Goal: Communication & Community: Connect with others

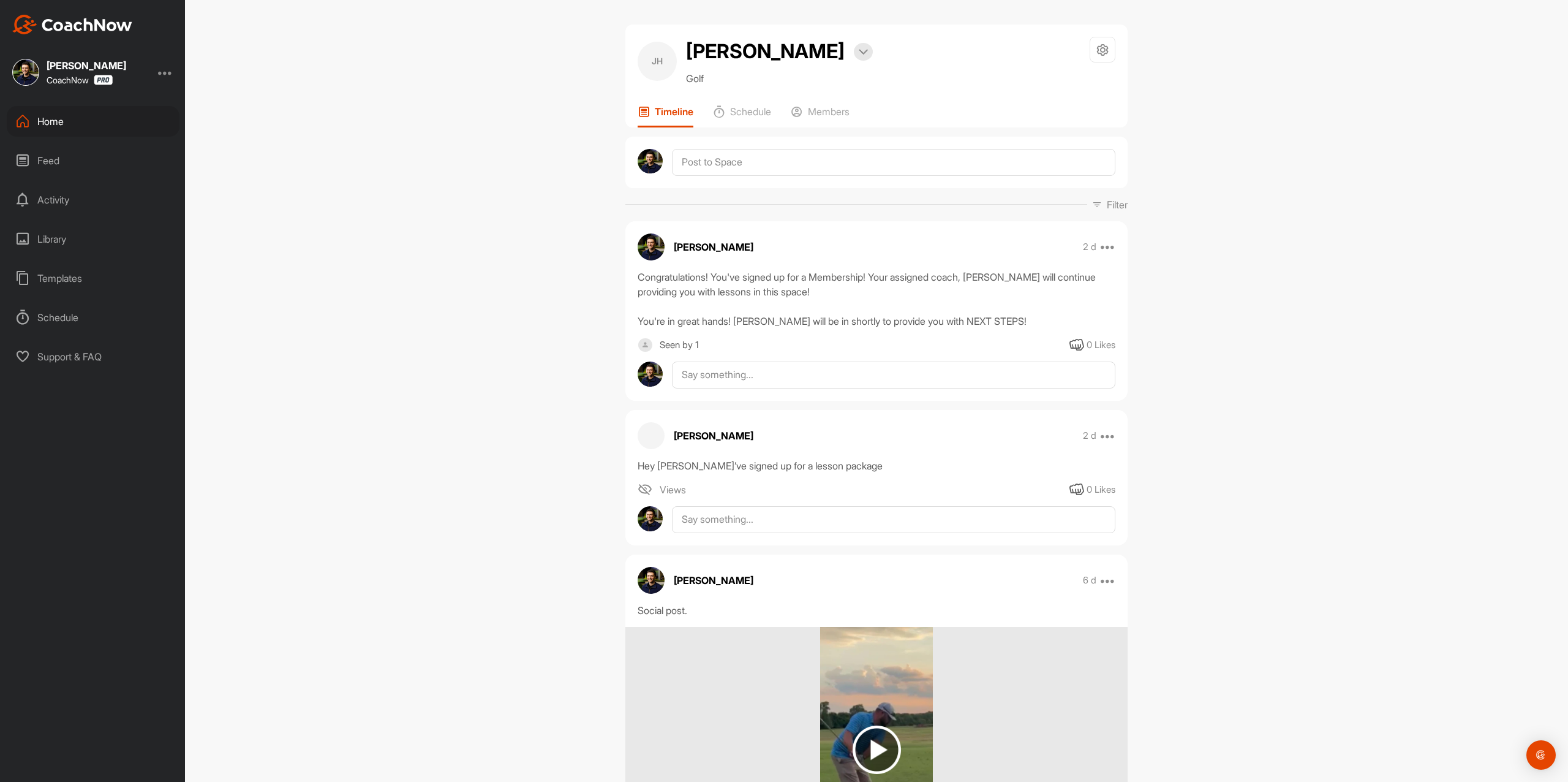
click at [94, 28] on img at bounding box center [72, 24] width 120 height 20
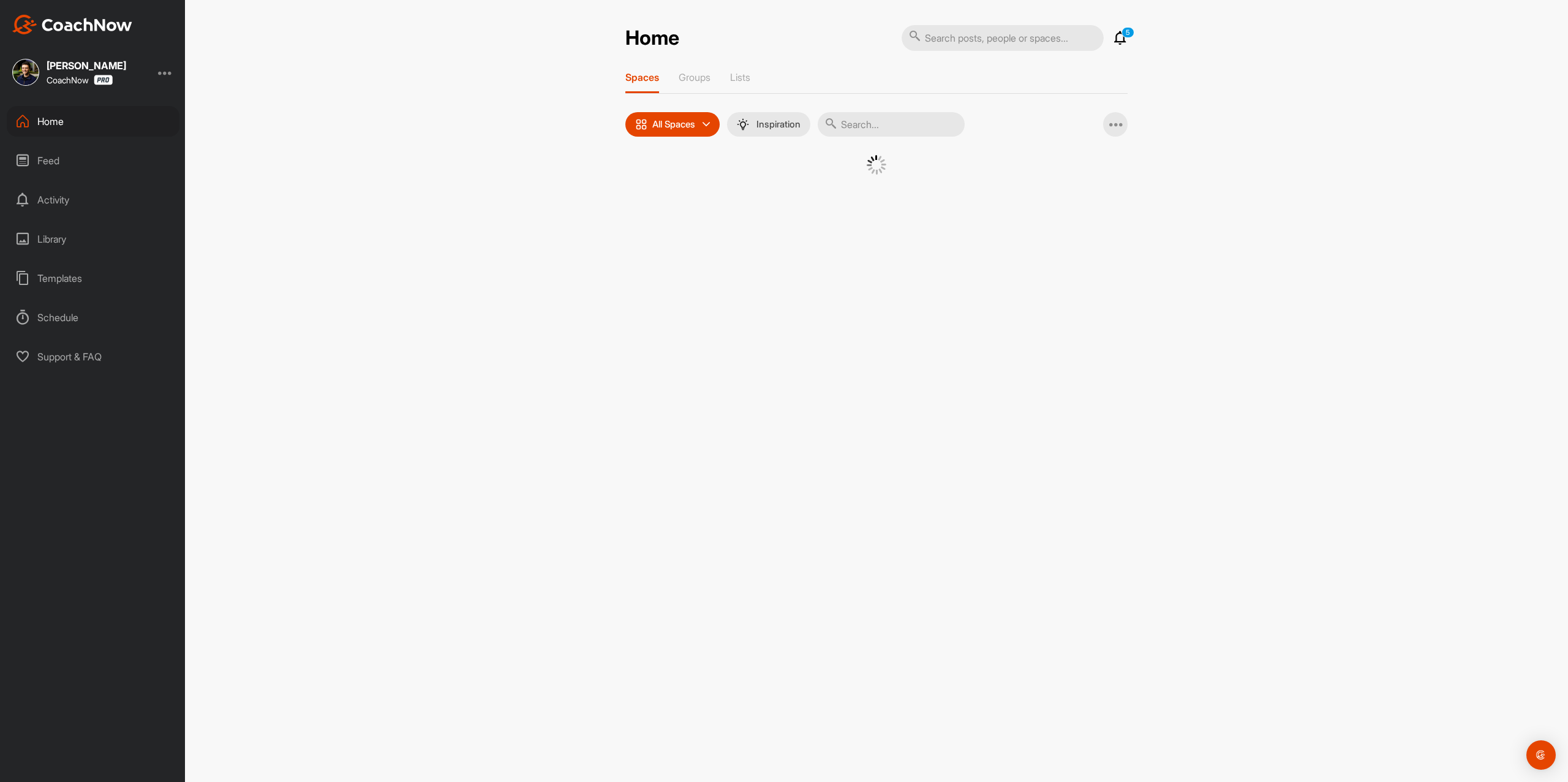
click at [968, 49] on input "text" at bounding box center [1002, 37] width 202 height 26
paste input "[PERSON_NAME]"
type input "[PERSON_NAME]"
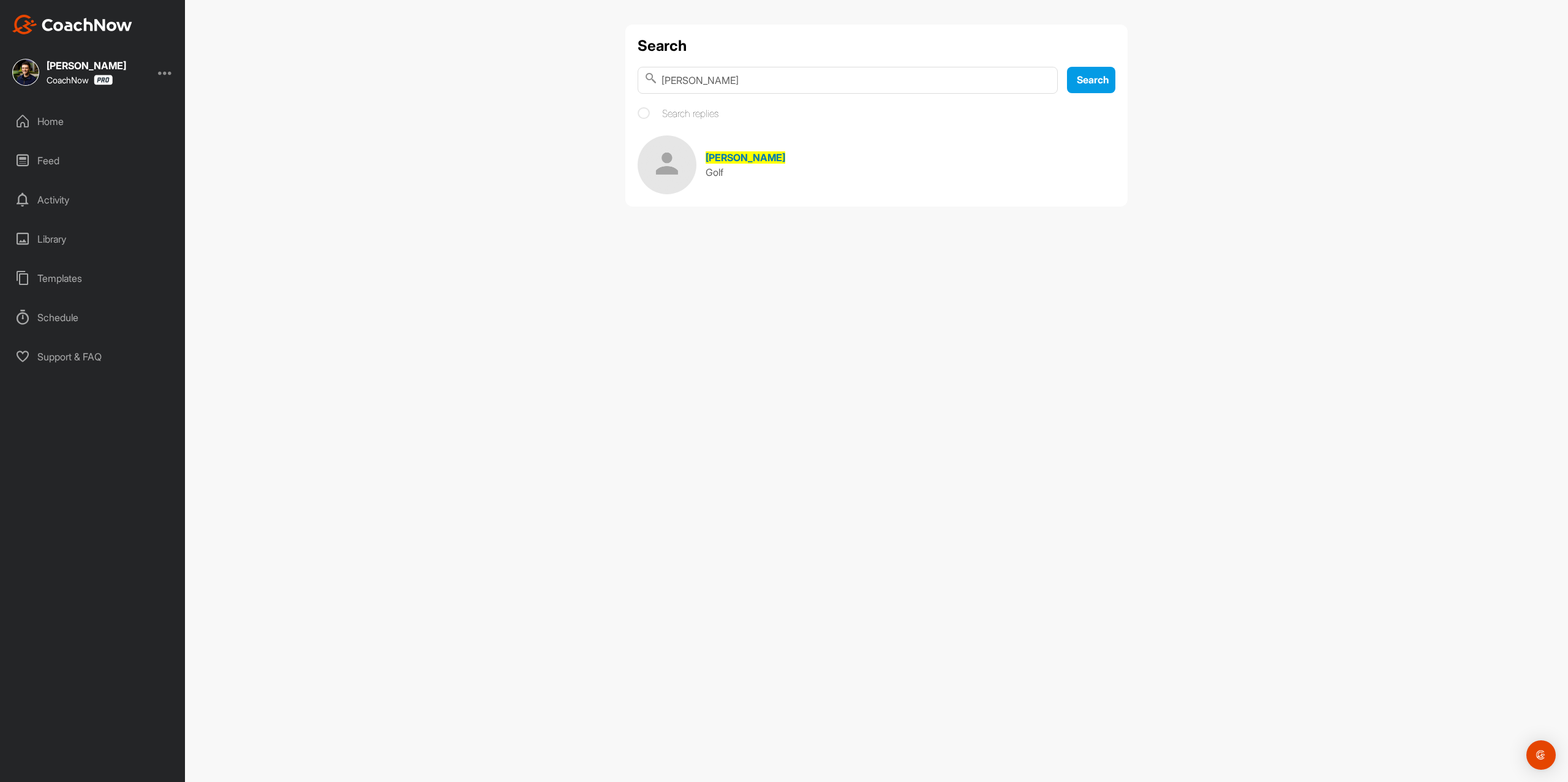
click at [760, 171] on div "Golf" at bounding box center [746, 172] width 80 height 14
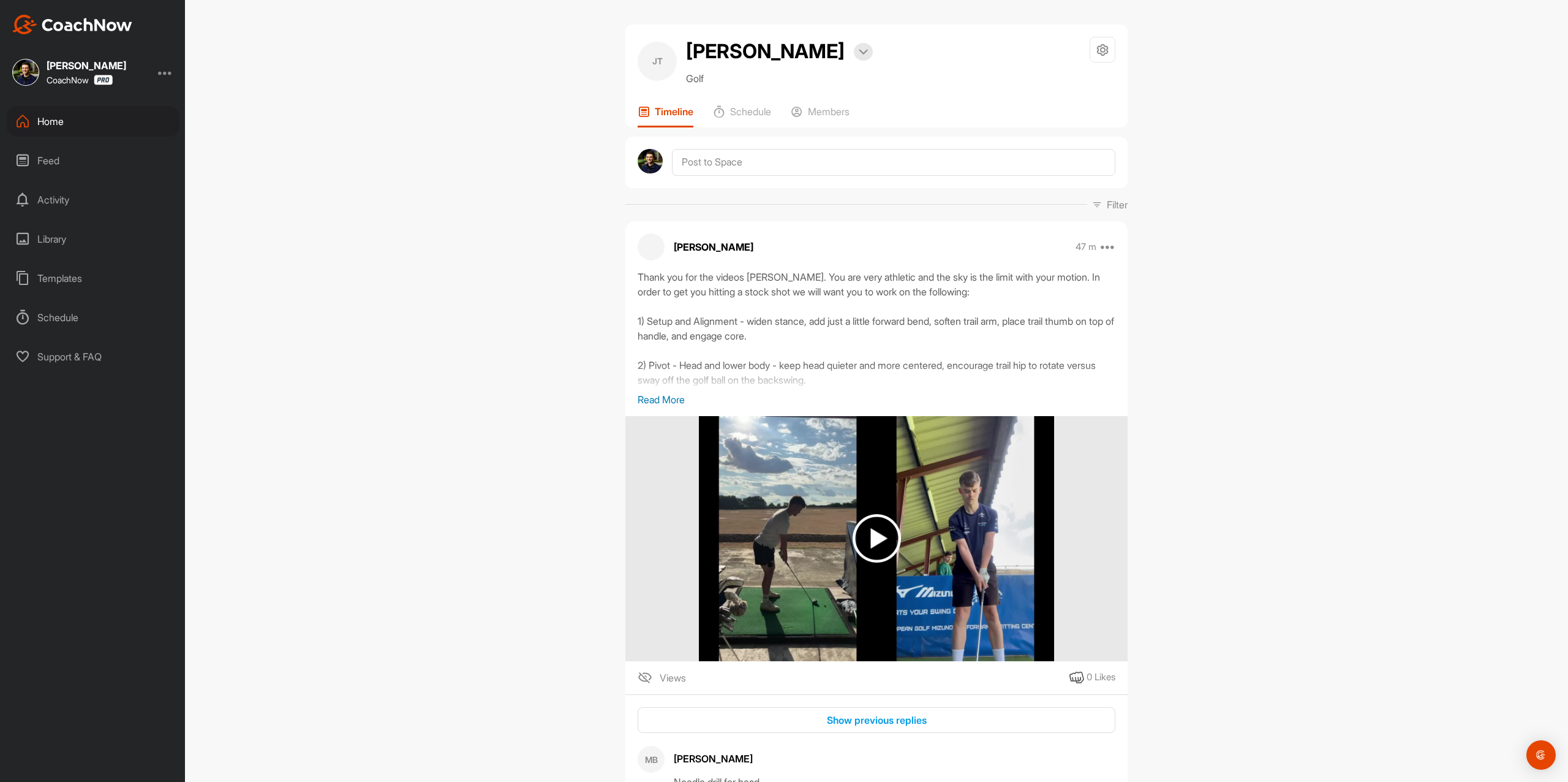
click at [83, 32] on img at bounding box center [72, 24] width 120 height 20
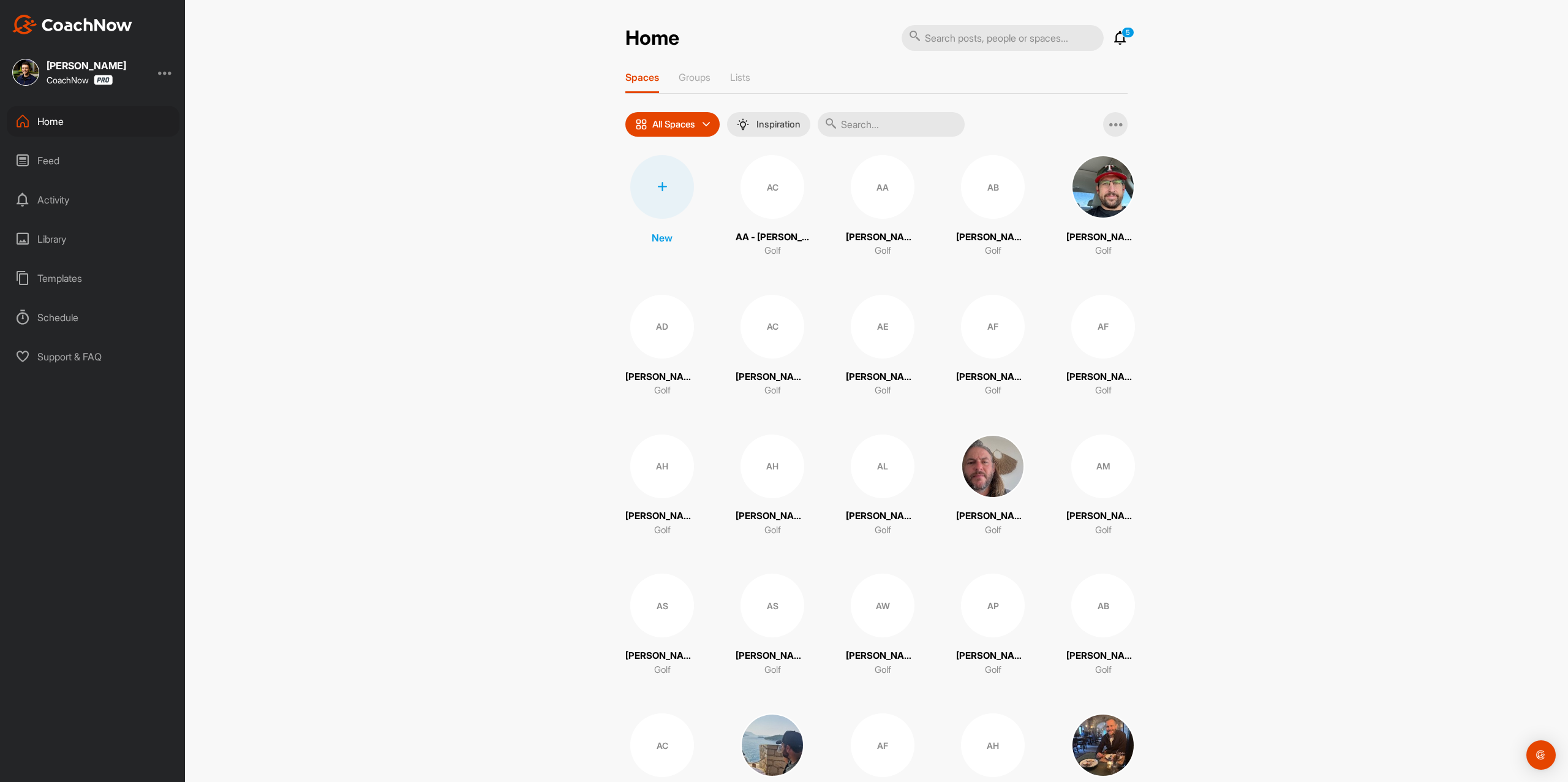
click at [1018, 39] on input "text" at bounding box center [1002, 37] width 202 height 26
paste input "[PERSON_NAME]"
type input "[PERSON_NAME]"
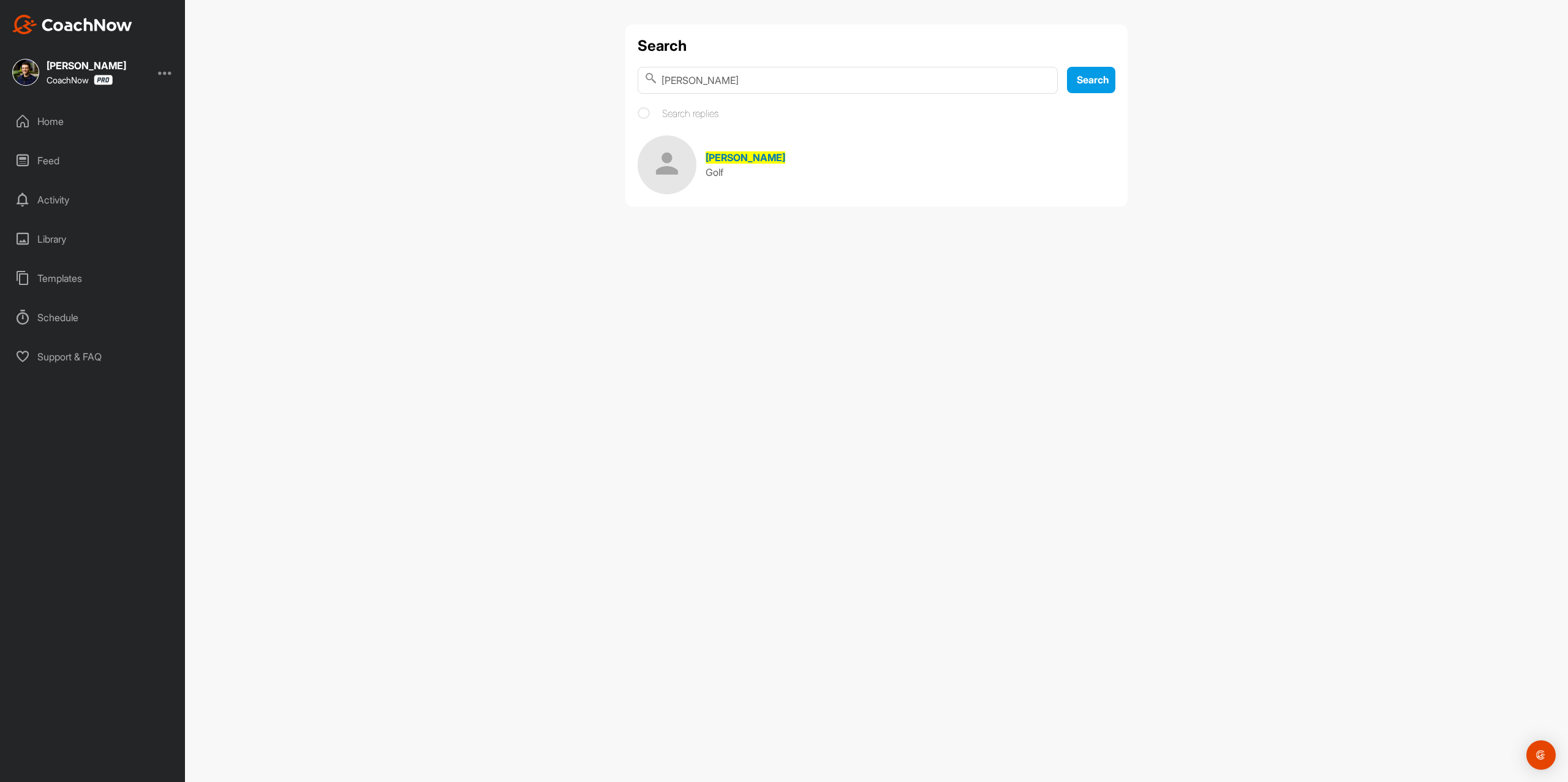
click at [741, 167] on div "Golf" at bounding box center [746, 172] width 80 height 14
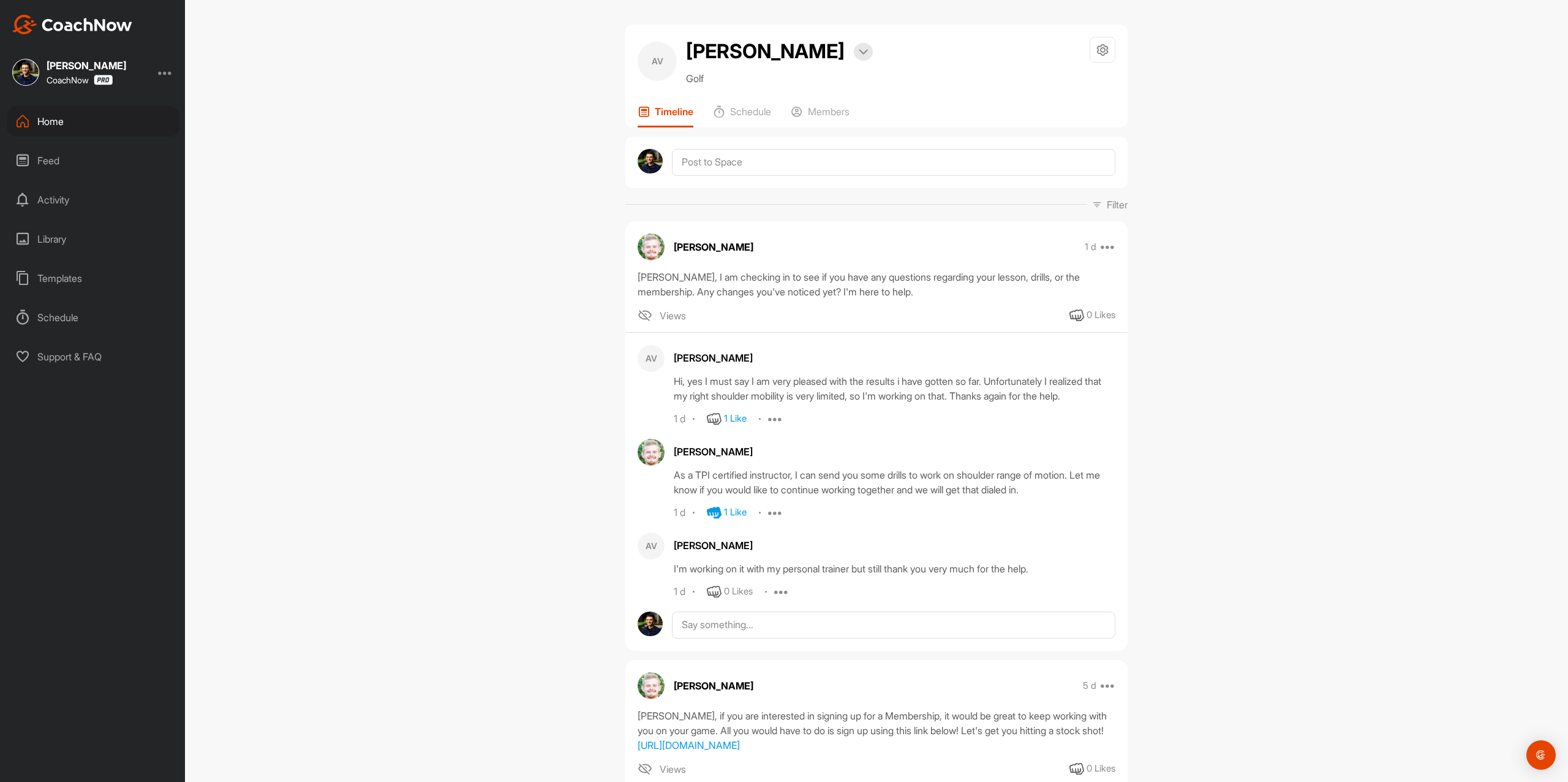
click at [118, 21] on img at bounding box center [72, 24] width 120 height 20
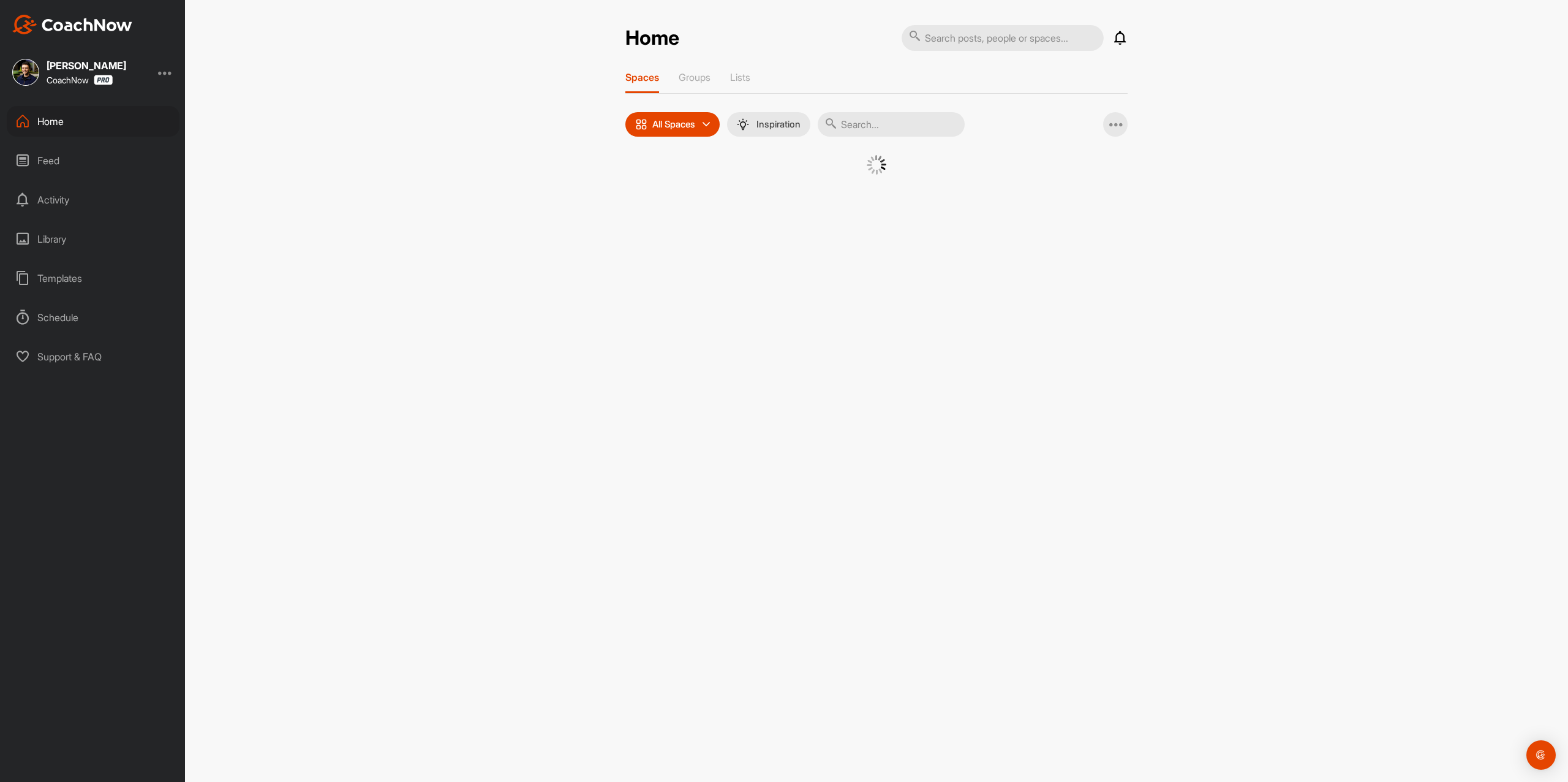
drag, startPoint x: 960, startPoint y: 30, endPoint x: 970, endPoint y: 37, distance: 12.2
click at [968, 37] on input "text" at bounding box center [1002, 37] width 202 height 26
paste input "[PERSON_NAME]"
type input "[PERSON_NAME]"
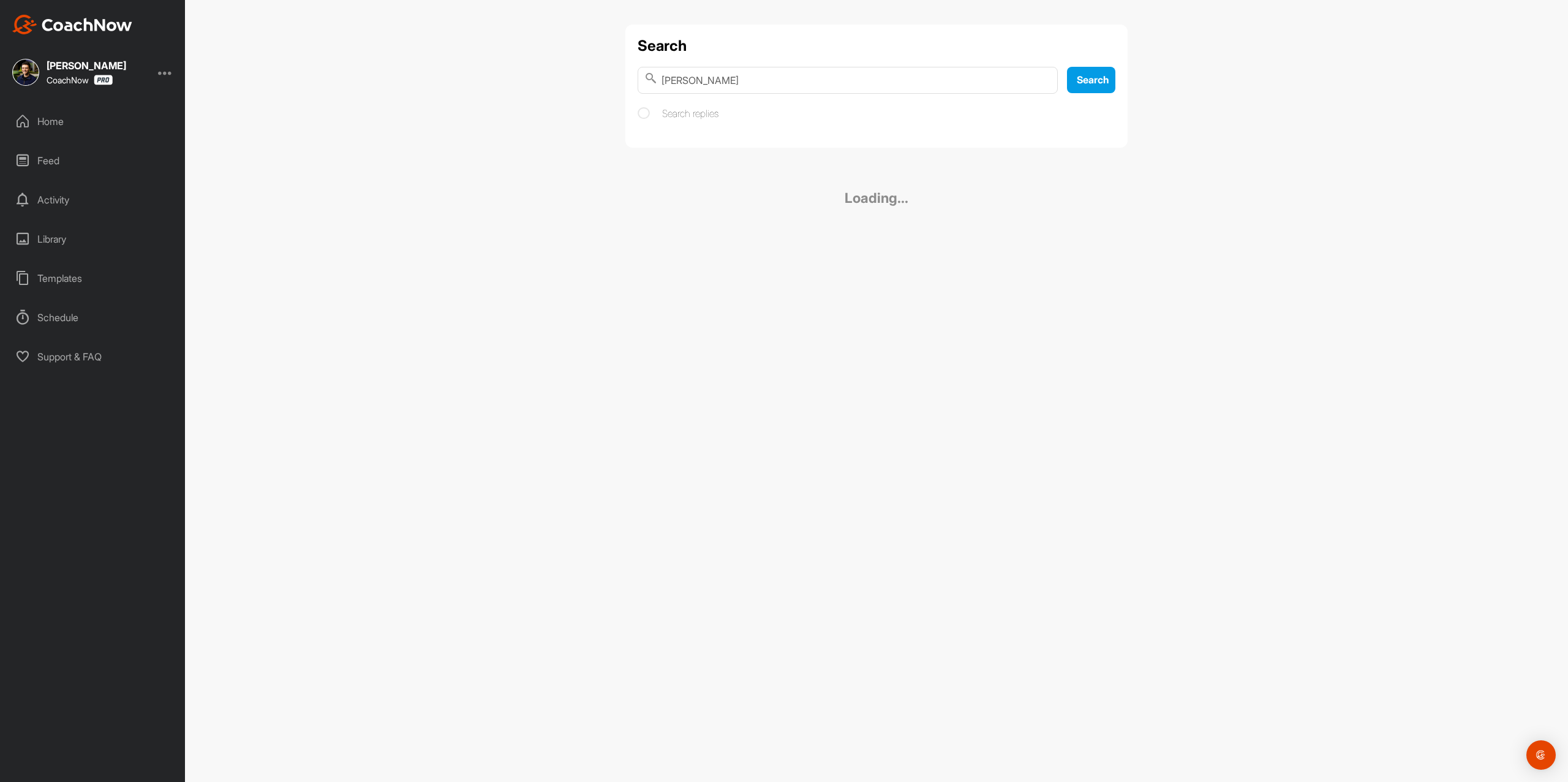
click at [765, 152] on div "Search [PERSON_NAME] Search Search replies Loading..." at bounding box center [876, 135] width 526 height 221
click at [765, 152] on span "[PERSON_NAME]" at bounding box center [746, 157] width 80 height 12
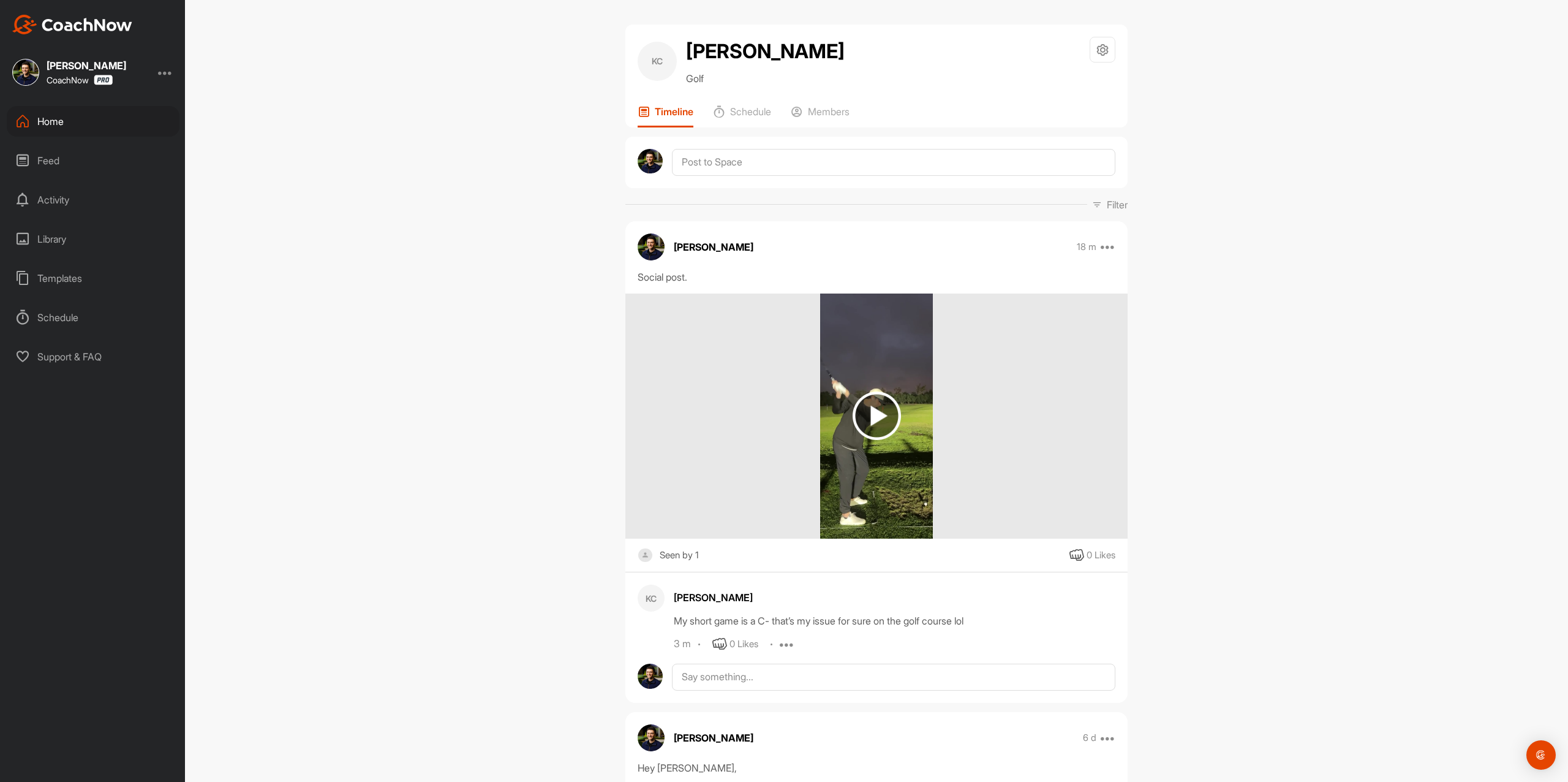
click at [108, 35] on div "[PERSON_NAME] CoachNow Home Feed Activity Library Templates Schedule Support & …" at bounding box center [92, 391] width 185 height 782
click at [110, 28] on img at bounding box center [72, 24] width 120 height 20
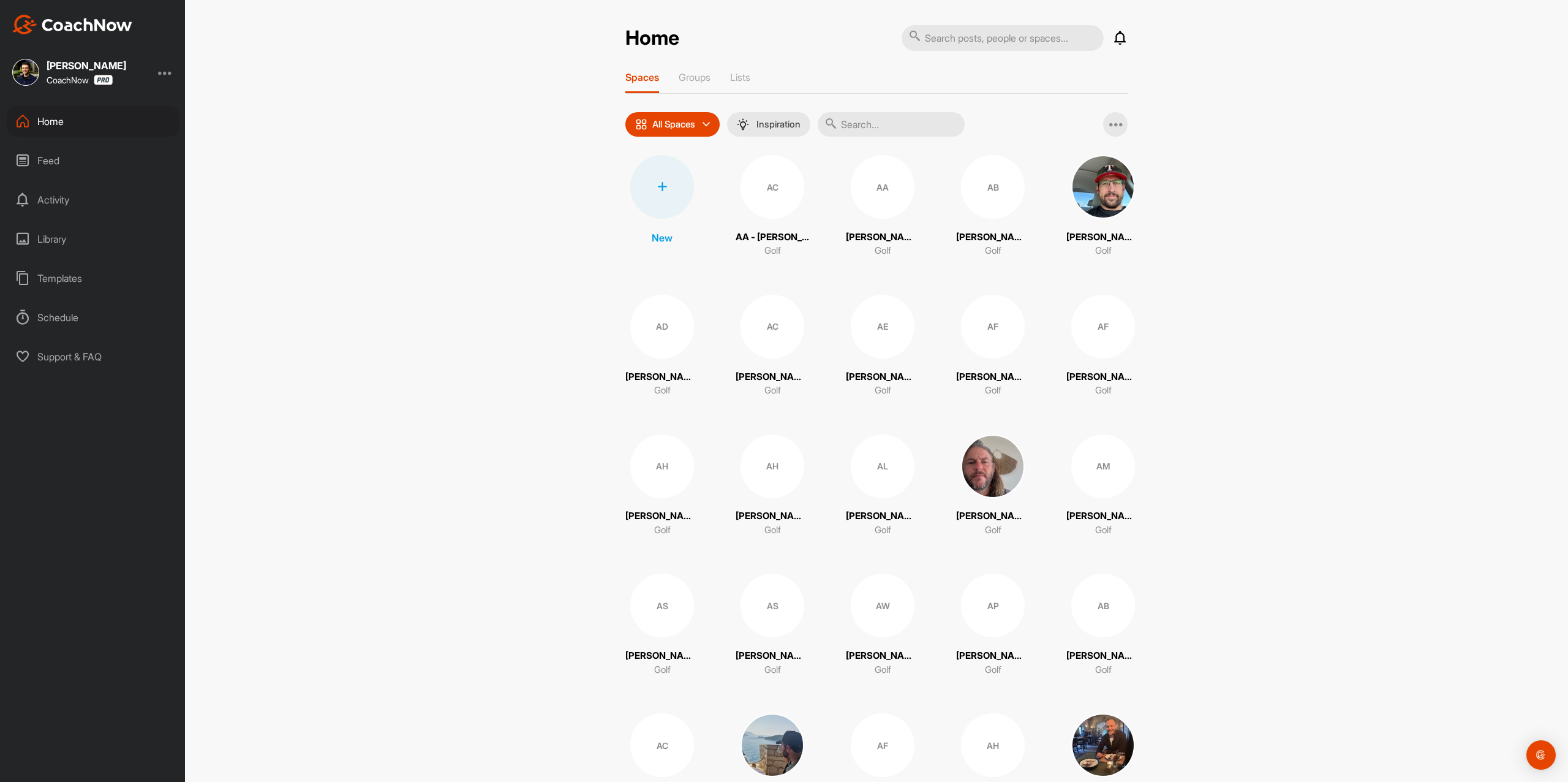
click at [964, 38] on input "text" at bounding box center [1002, 37] width 202 height 26
type input "[PERSON_NAME]"
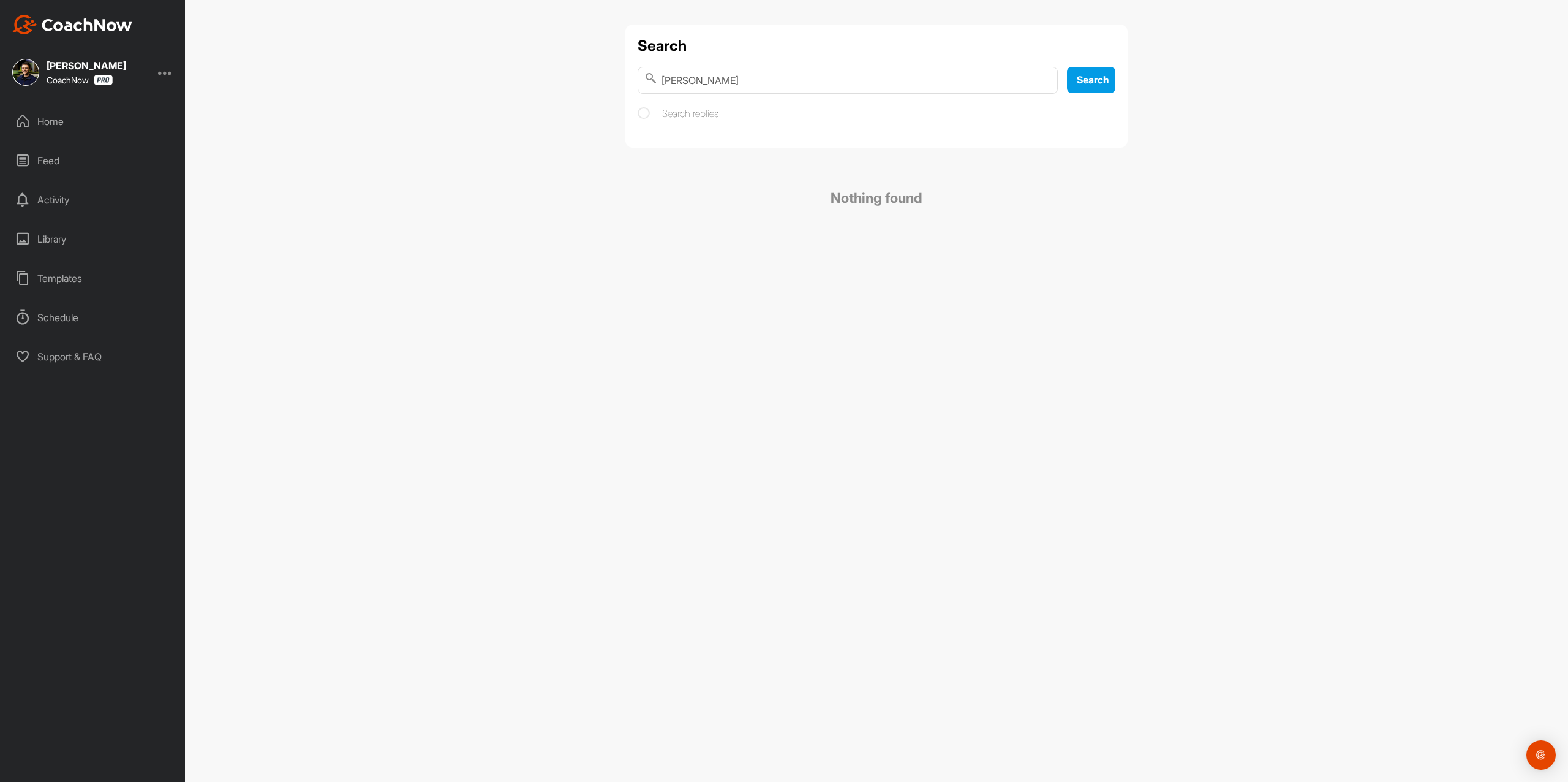
click at [915, 84] on input "[PERSON_NAME]" at bounding box center [847, 80] width 420 height 27
paste input "[EMAIL_ADDRESS][DOMAIN_NAME]"
paste input "[PERSON_NAME]"
type input "[PERSON_NAME]"
click at [91, 122] on div "Home" at bounding box center [93, 121] width 173 height 30
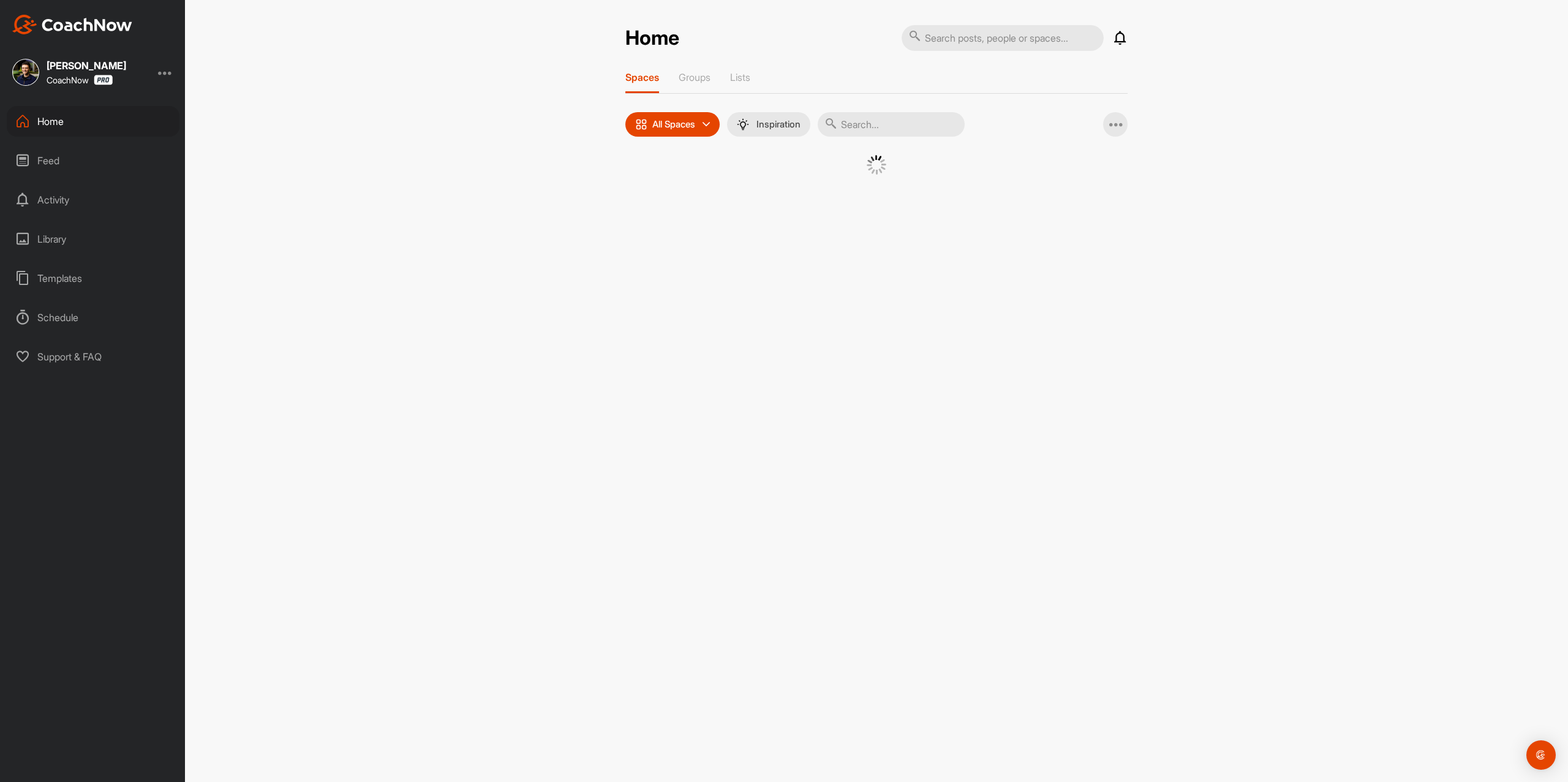
click at [640, 187] on div at bounding box center [876, 179] width 502 height 50
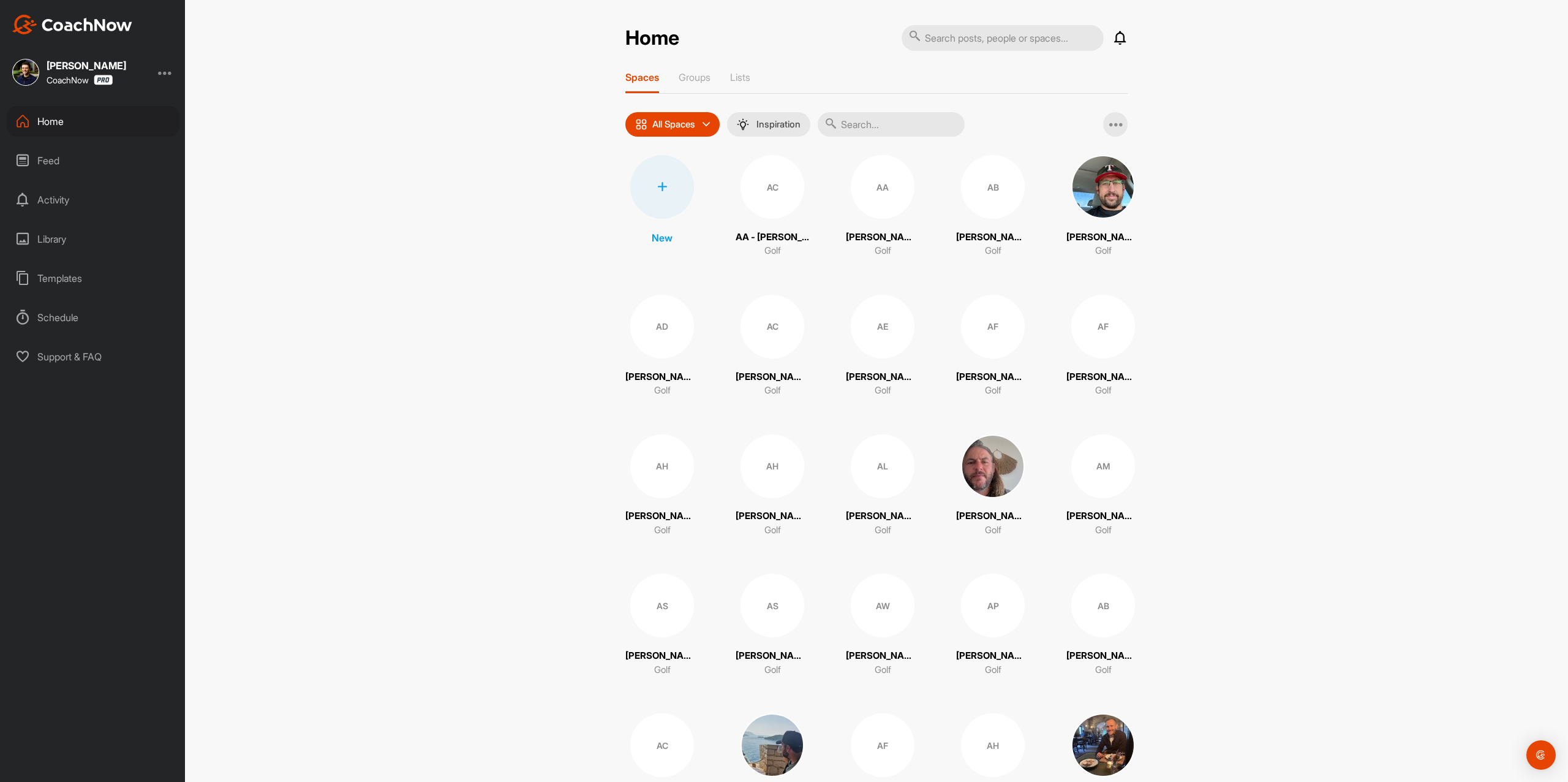
click at [665, 194] on div at bounding box center [661, 186] width 64 height 64
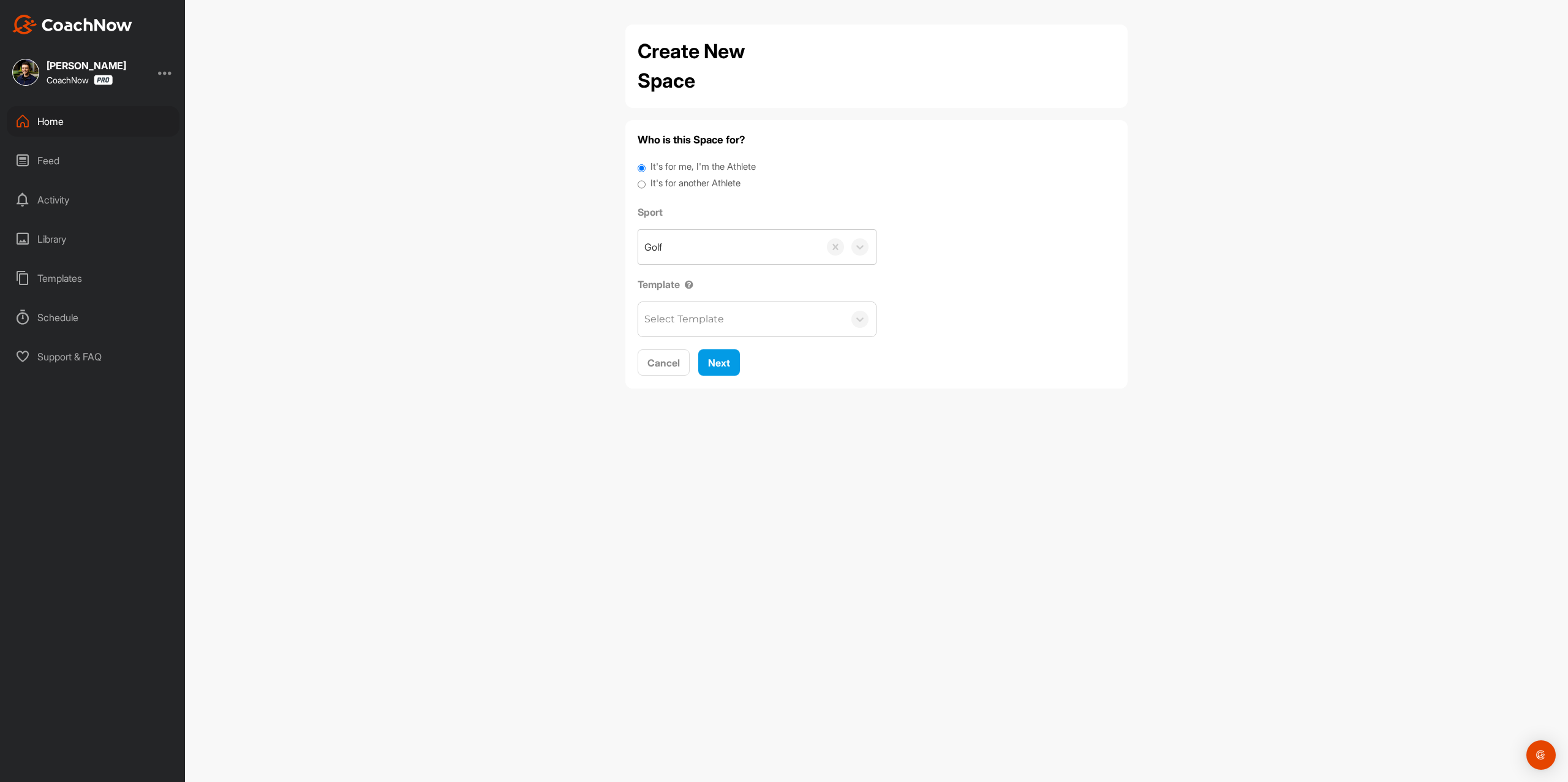
click at [673, 186] on label "It's for another Athlete" at bounding box center [695, 183] width 90 height 14
click at [646, 186] on input "It's for another Athlete" at bounding box center [641, 184] width 8 height 16
radio input "true"
click at [672, 185] on label "It's for another Athlete" at bounding box center [695, 183] width 90 height 14
click at [646, 185] on input "It's for another Athlete" at bounding box center [641, 184] width 8 height 16
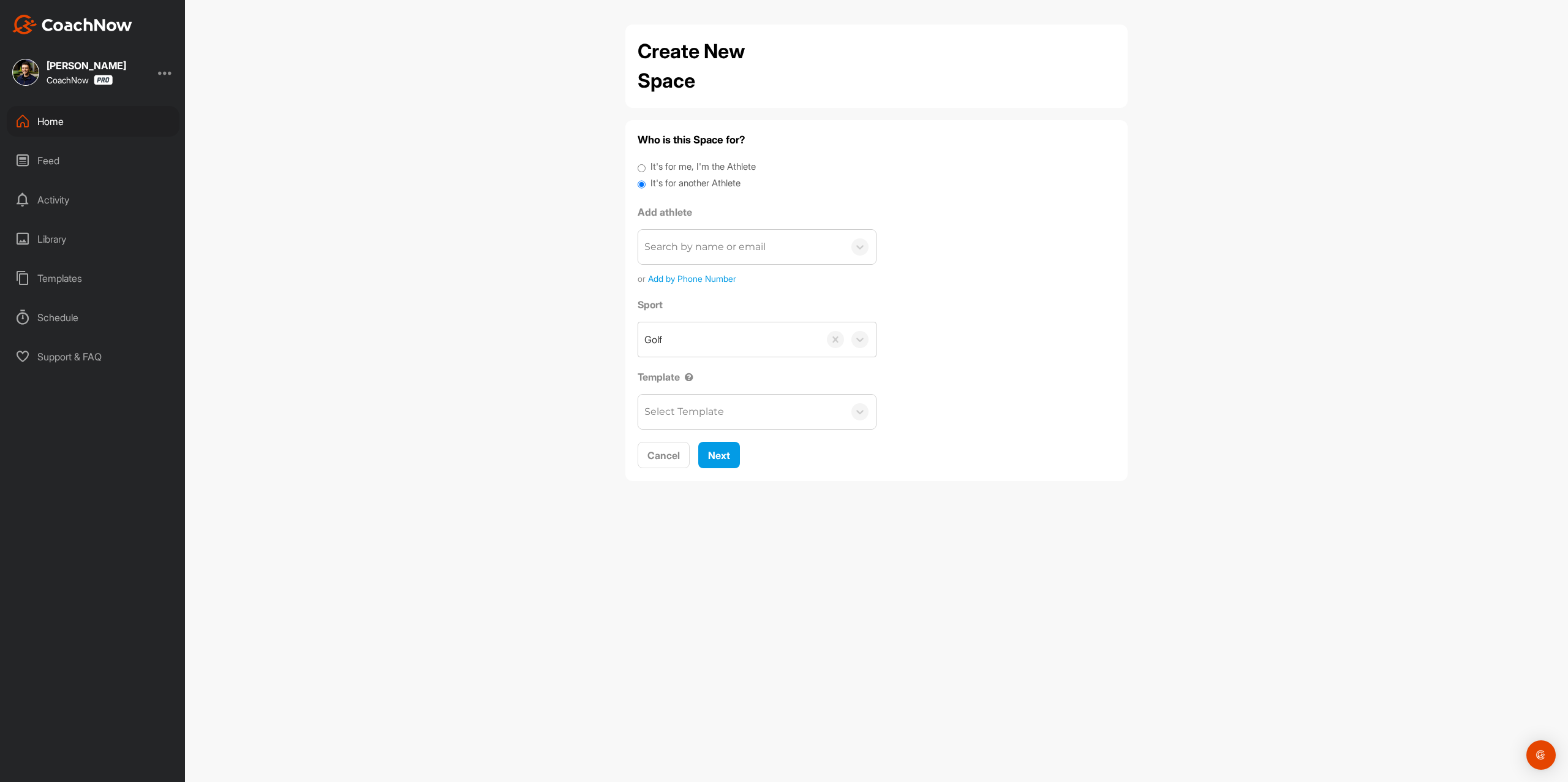
click at [687, 239] on div "Search by name or email" at bounding box center [705, 246] width 121 height 14
paste input "[PERSON_NAME]"
type input "[PERSON_NAME]"
click at [719, 316] on button "Add a New Athlete" at bounding box center [757, 320] width 223 height 27
type input "[EMAIL_ADDRESS][DOMAIN_NAME]"
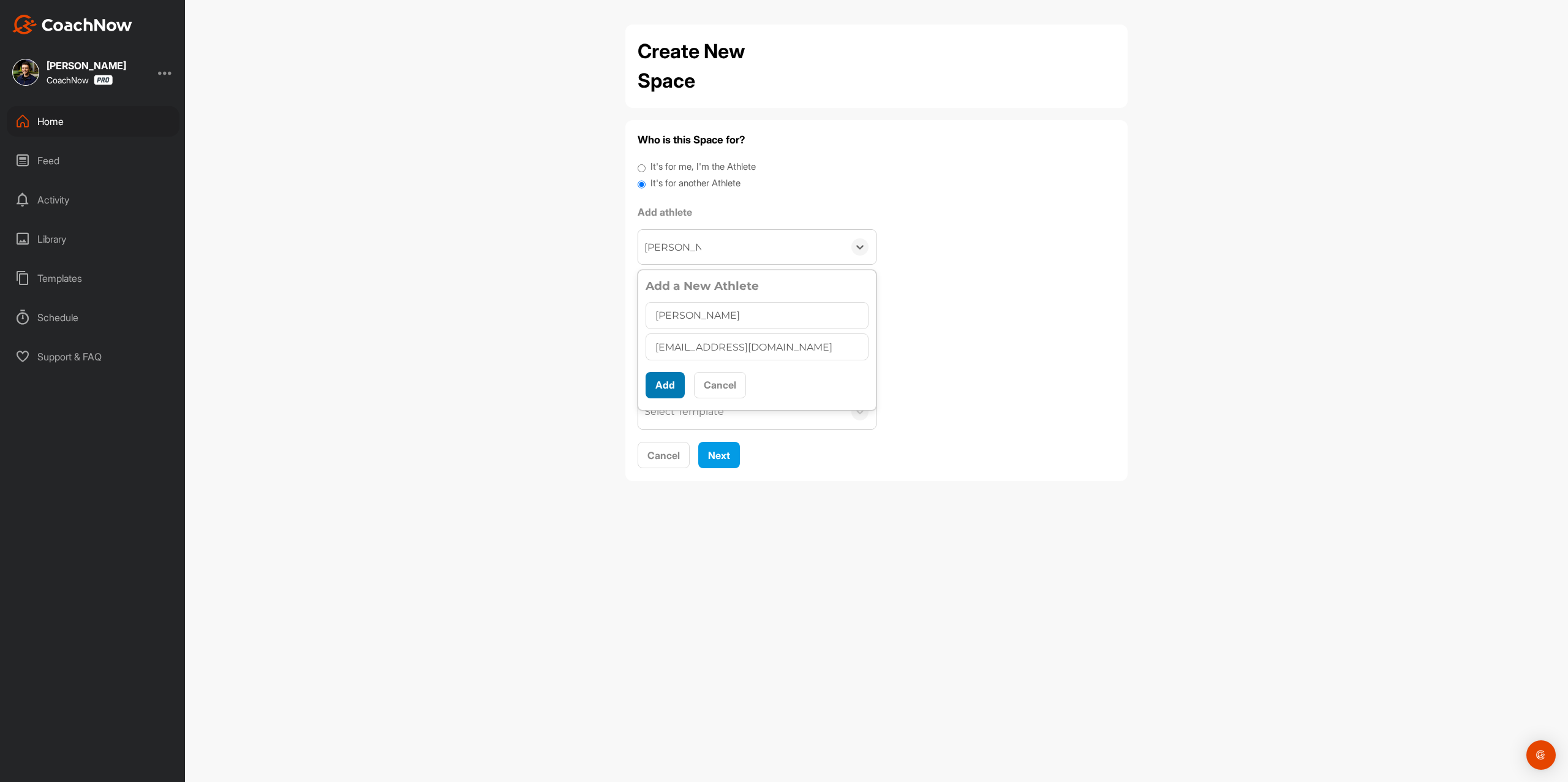
click at [665, 385] on button "Add" at bounding box center [665, 385] width 39 height 27
click at [713, 432] on span "Next" at bounding box center [718, 425] width 22 height 12
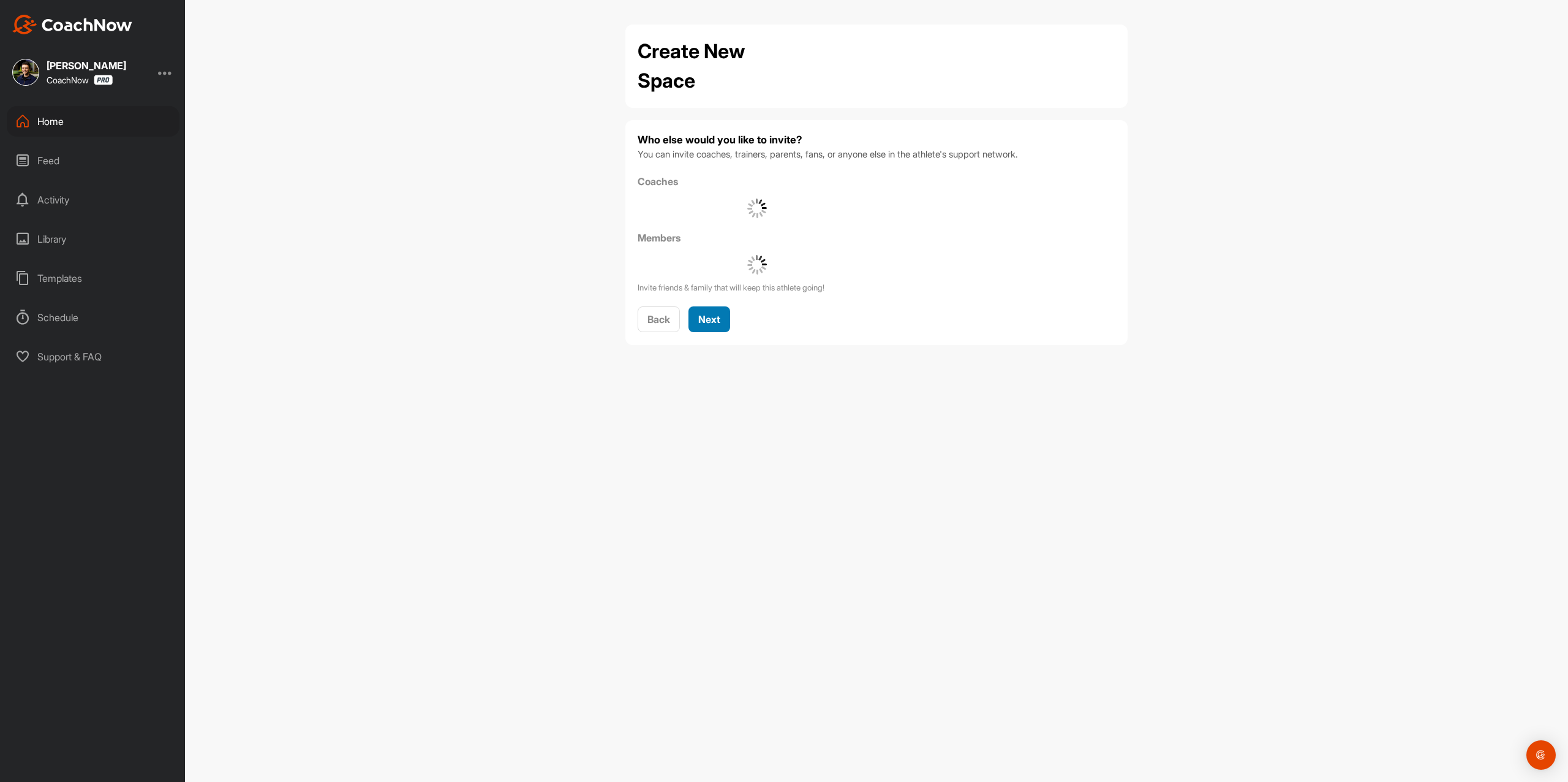
click at [707, 323] on div "Next" at bounding box center [709, 319] width 22 height 14
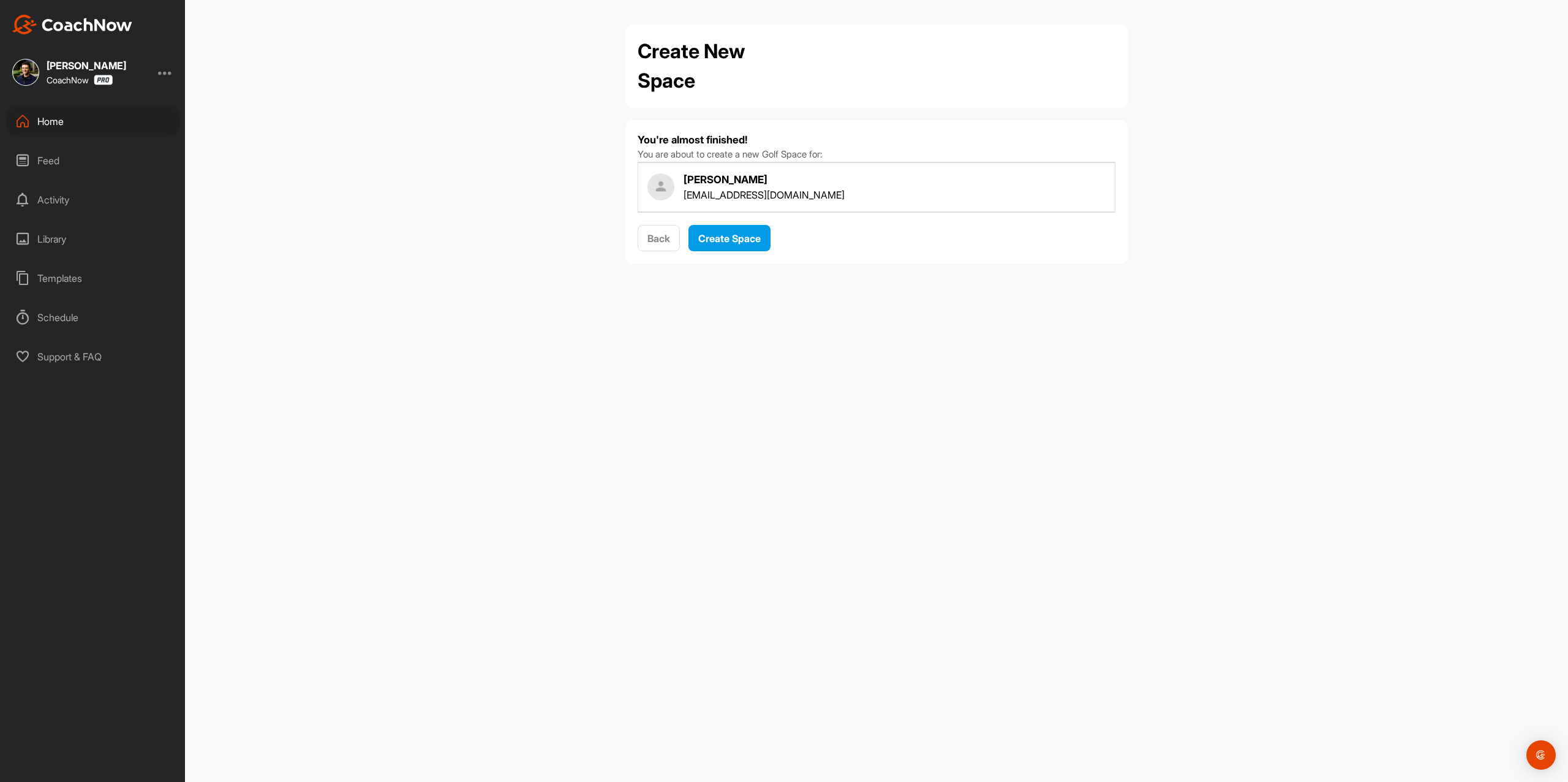
click at [726, 219] on div "You're almost finished! You are about to create a new Golf Space for: [PERSON_N…" at bounding box center [876, 192] width 478 height 120
click at [728, 229] on button "Create Space" at bounding box center [729, 238] width 83 height 27
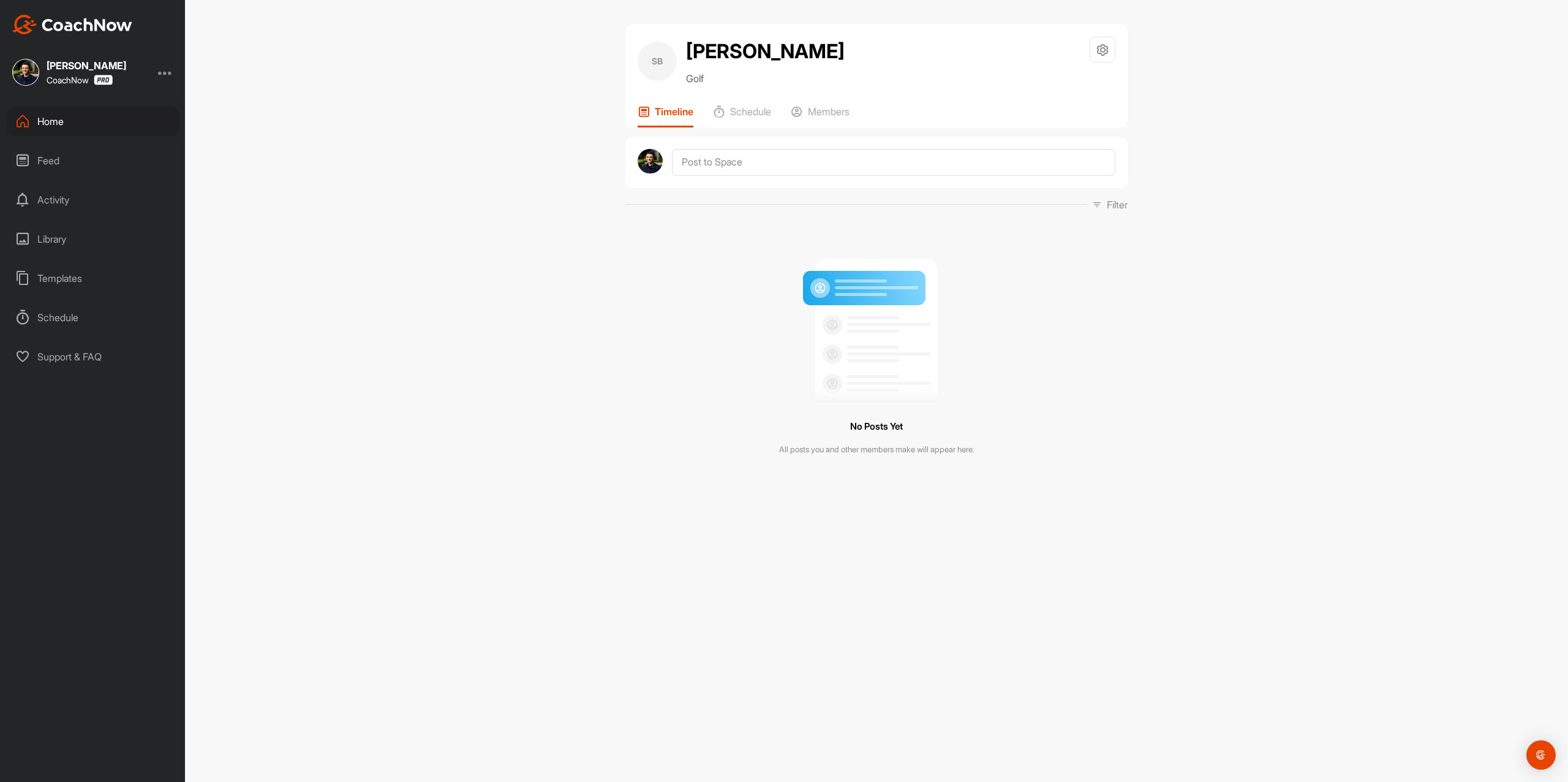
click at [738, 146] on div at bounding box center [876, 162] width 502 height 51
click at [724, 167] on textarea at bounding box center [893, 162] width 443 height 27
click at [755, 147] on div at bounding box center [876, 162] width 502 height 51
click at [760, 164] on textarea at bounding box center [893, 162] width 443 height 27
click at [1370, 231] on div "SB [PERSON_NAME] Belt Golf Space Settings Your Notifications Timeline Schedule …" at bounding box center [876, 391] width 1383 height 782
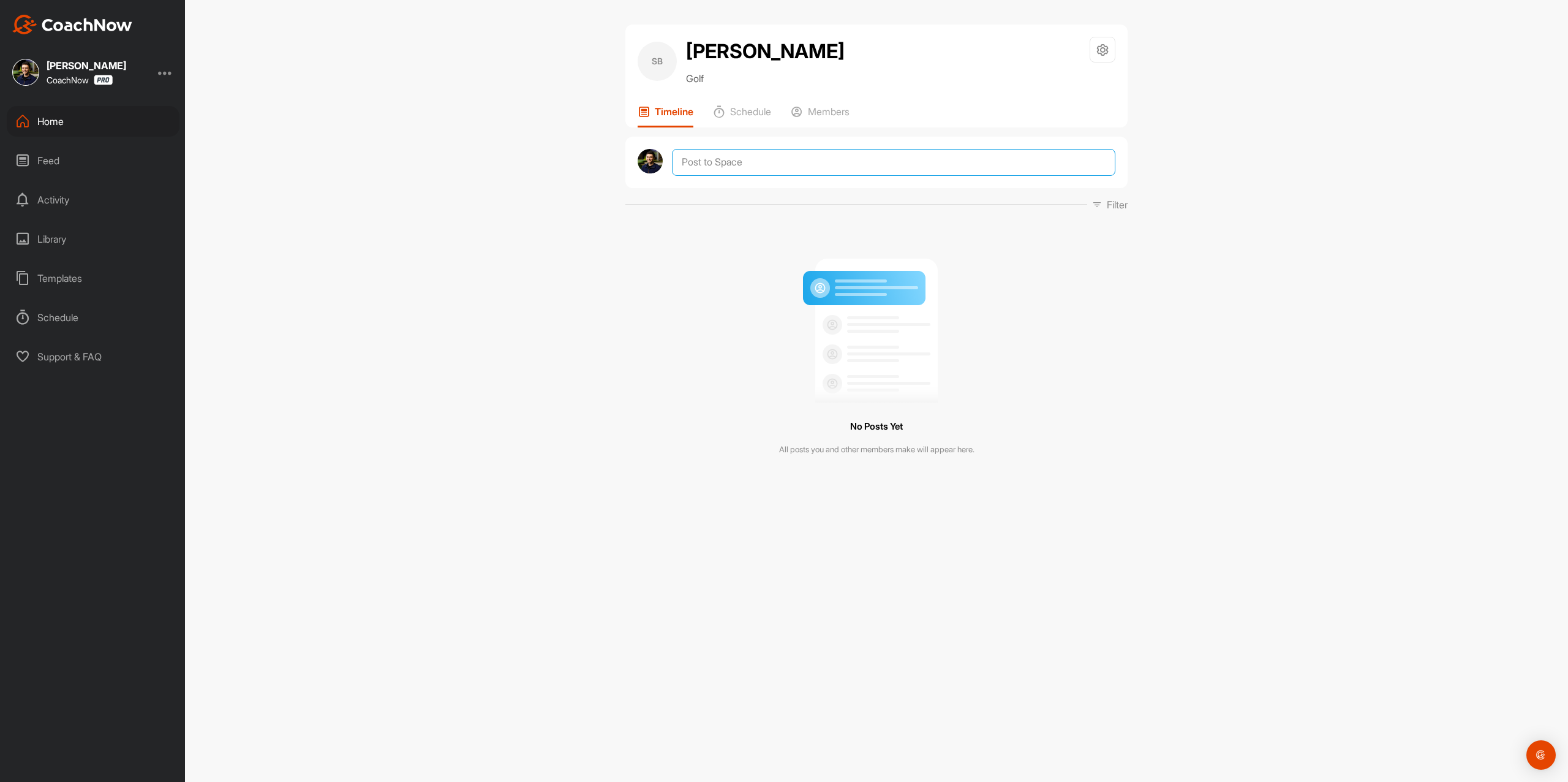
click at [925, 161] on textarea at bounding box center [893, 162] width 443 height 27
click at [928, 158] on textarea at bounding box center [893, 162] width 443 height 27
click at [929, 163] on textarea at bounding box center [893, 162] width 443 height 27
click at [794, 161] on textarea at bounding box center [893, 162] width 443 height 27
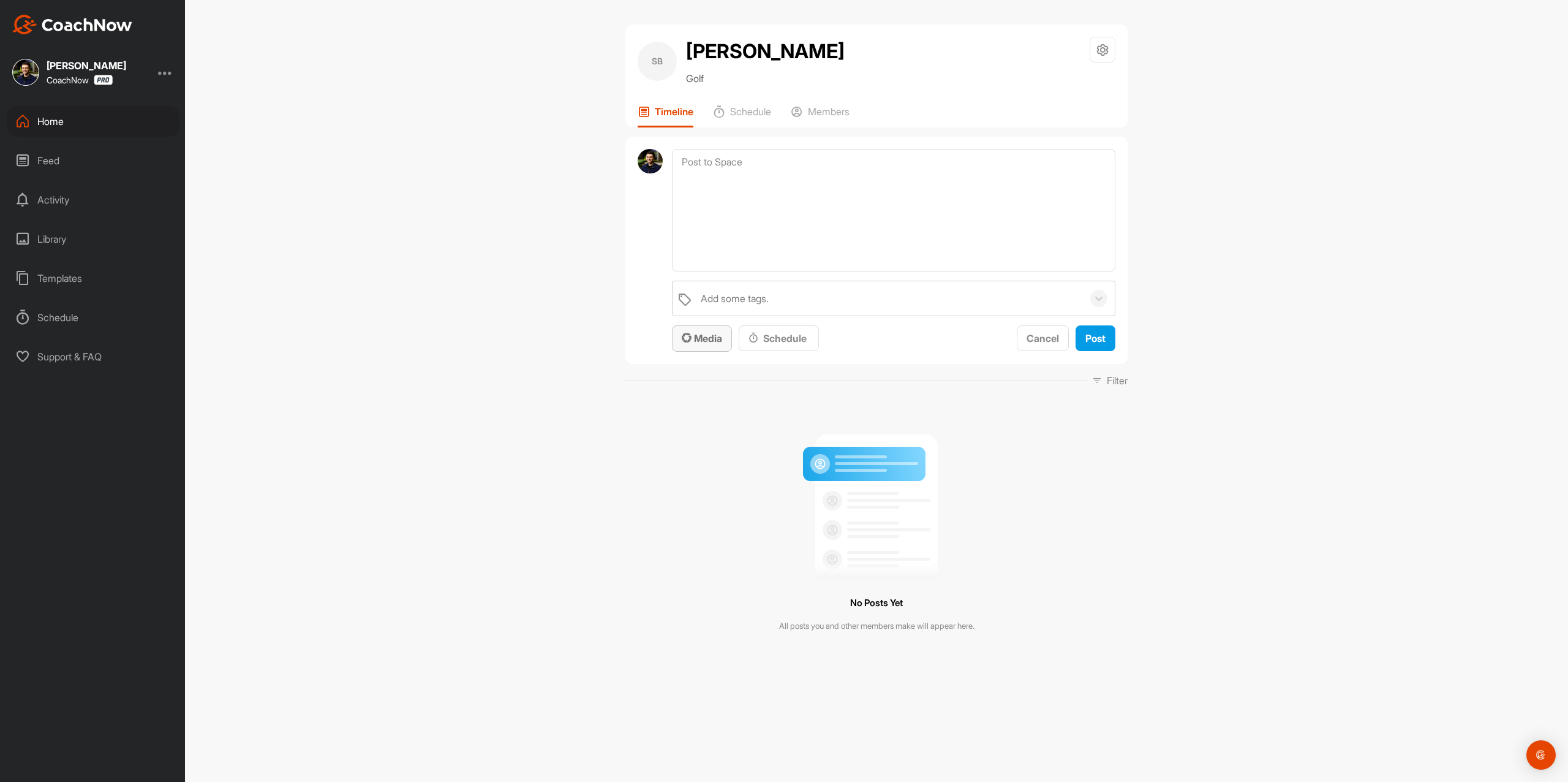
click at [720, 336] on span "Media" at bounding box center [702, 338] width 41 height 12
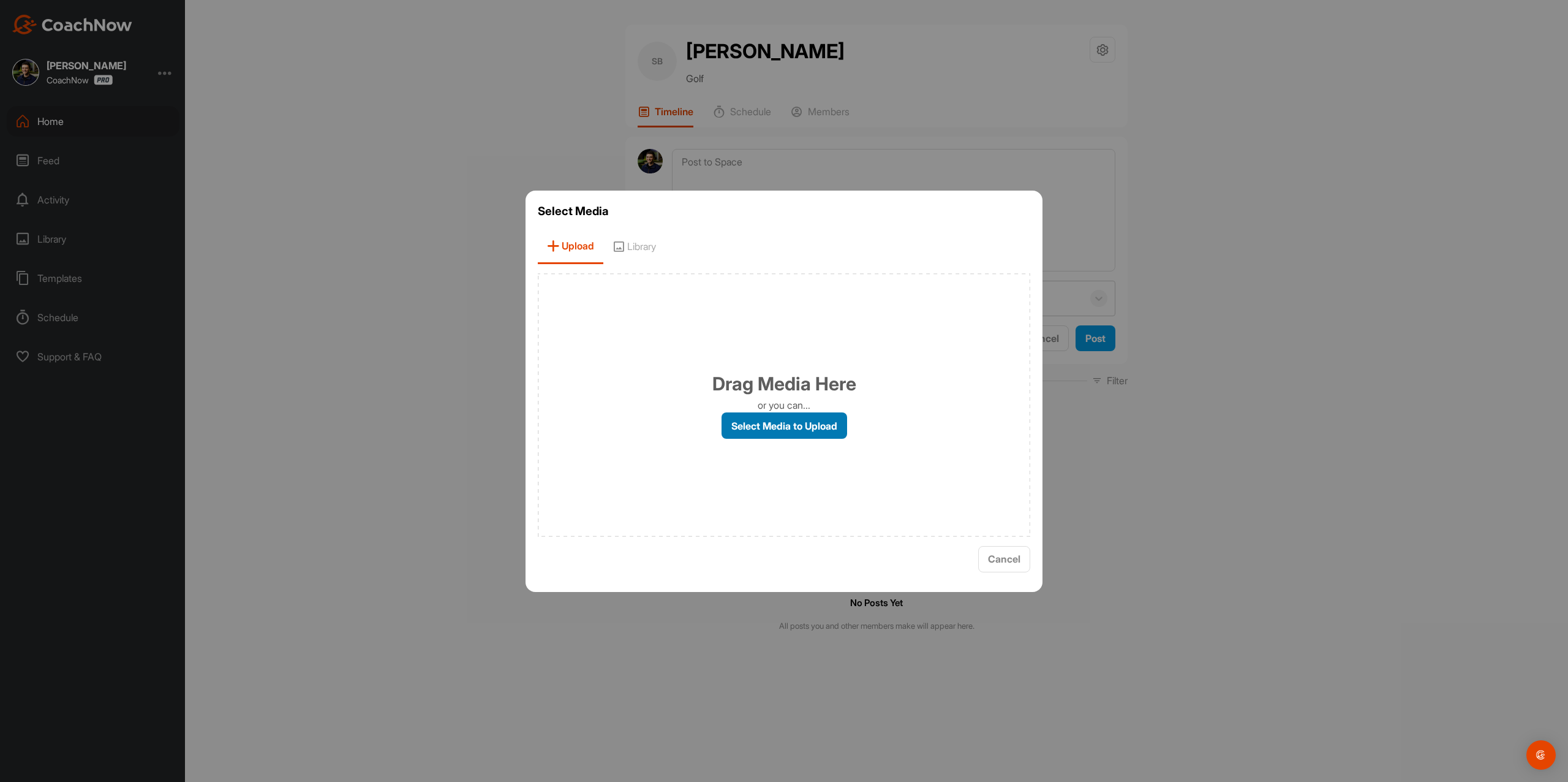
click at [758, 434] on label "Select Media to Upload" at bounding box center [784, 426] width 125 height 27
click at [0, 0] on input "Select Media to Upload" at bounding box center [0, 0] width 0 height 0
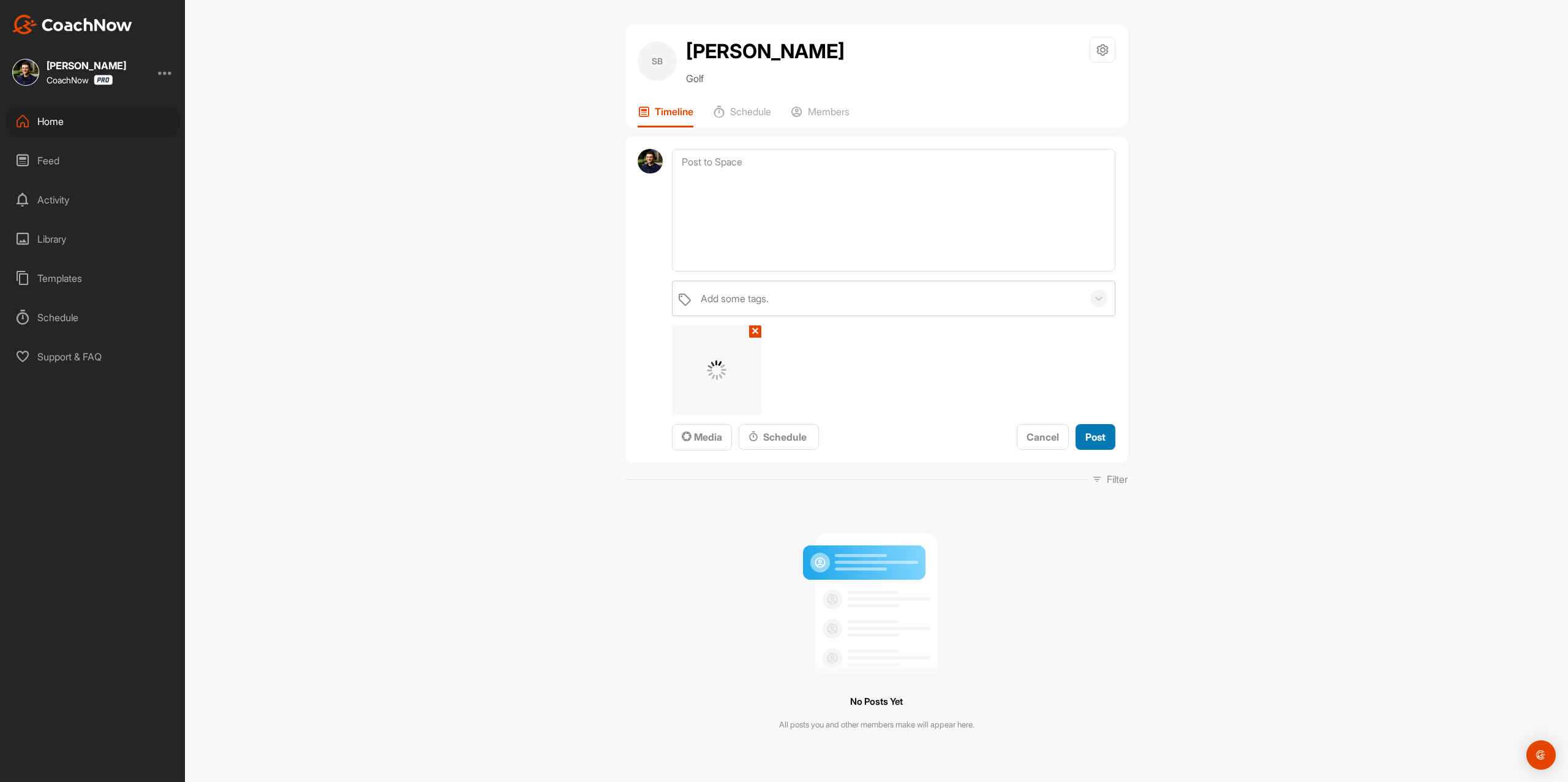
click at [1094, 435] on span "Post" at bounding box center [1095, 437] width 20 height 12
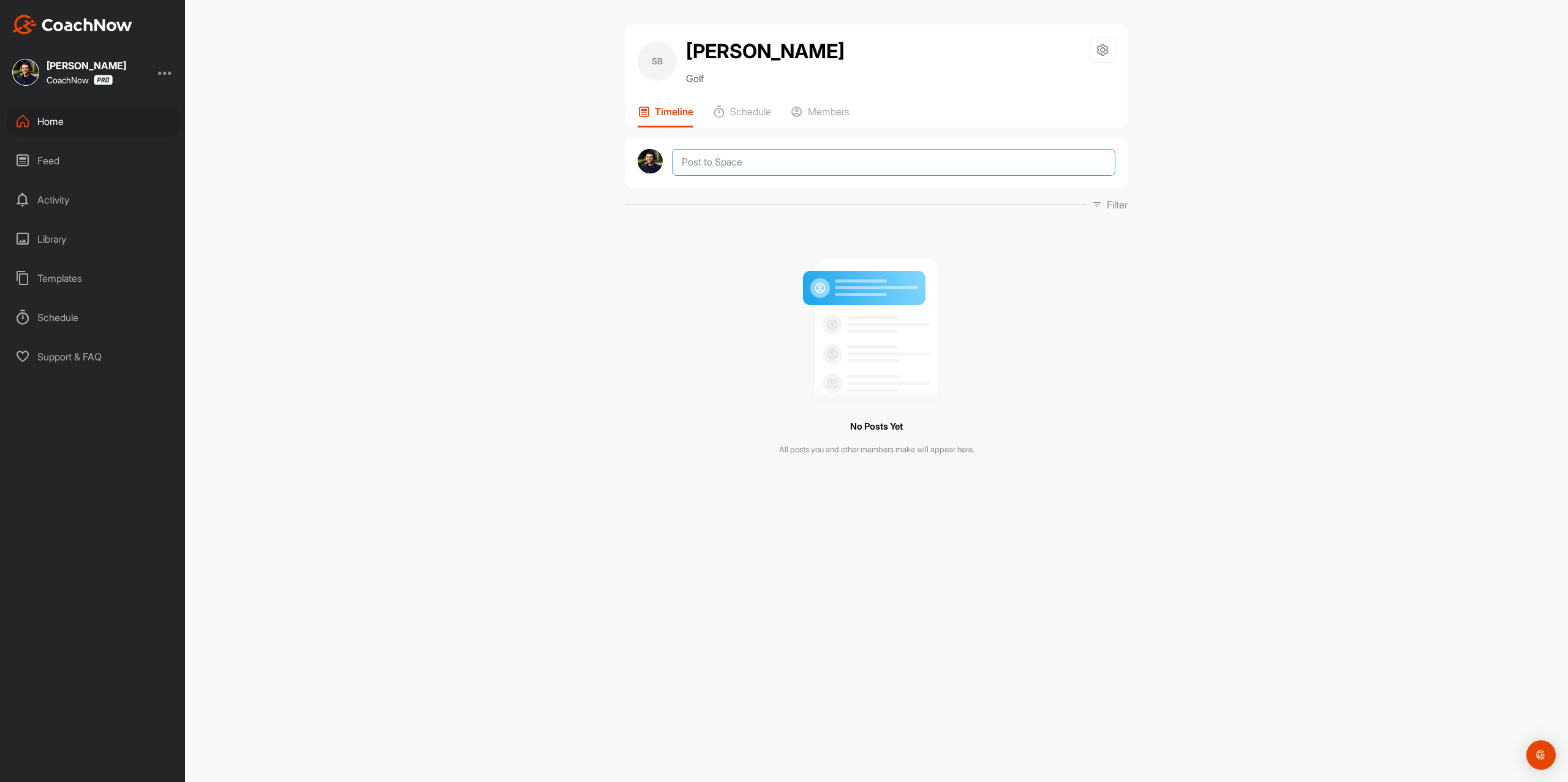
click at [782, 158] on textarea at bounding box center [893, 162] width 443 height 27
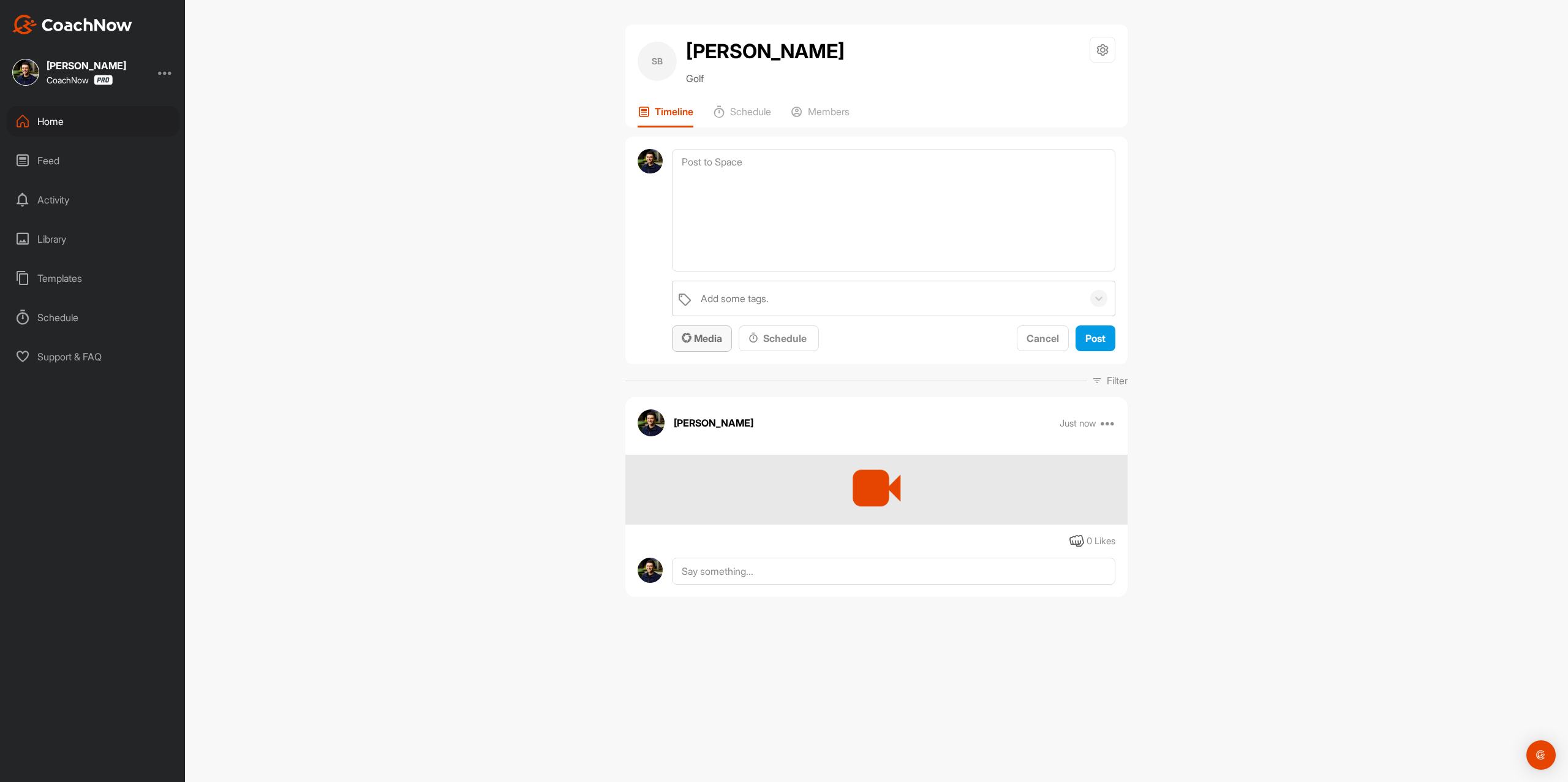
click at [684, 344] on span "Media" at bounding box center [702, 338] width 41 height 12
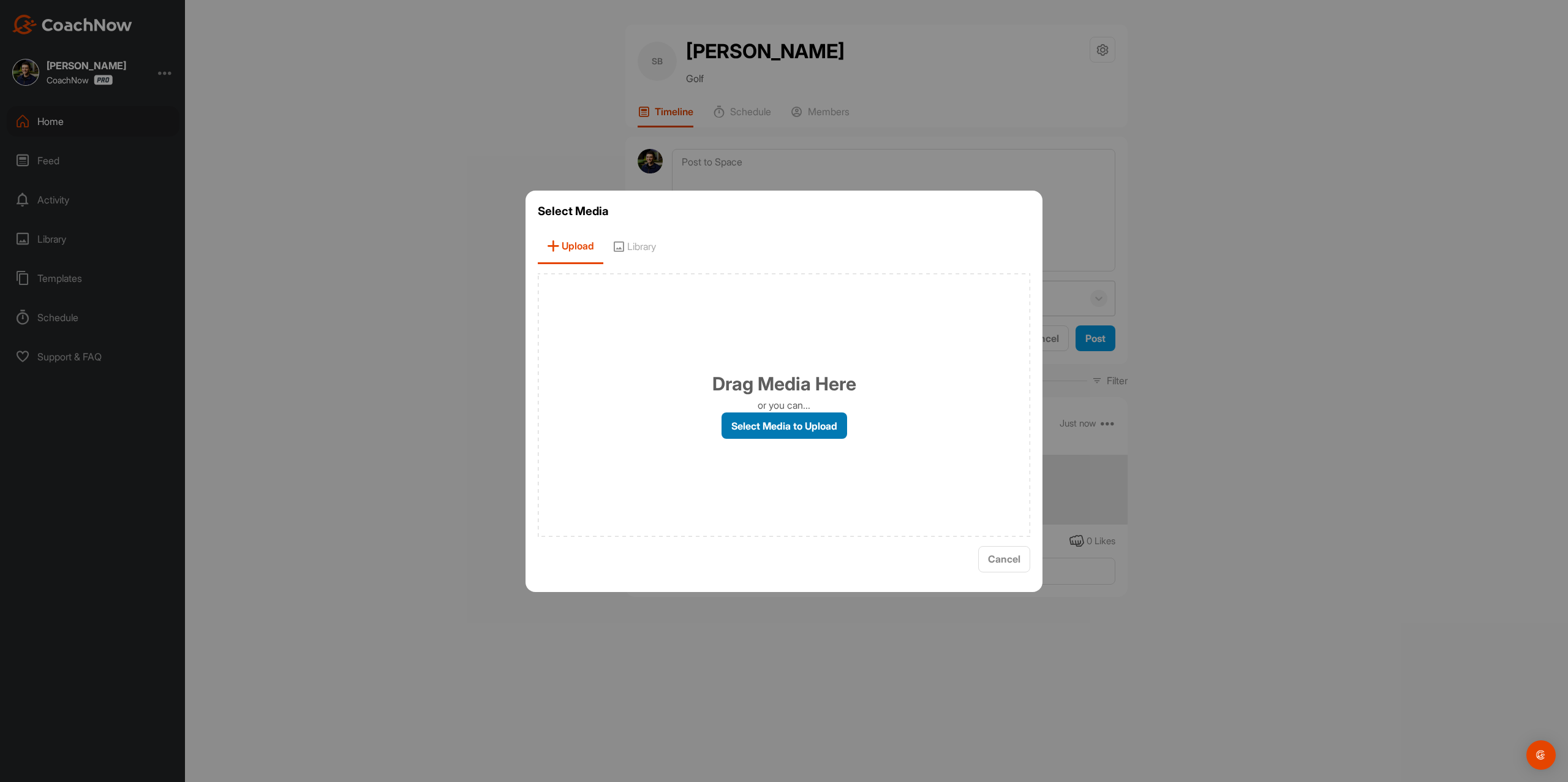
click at [761, 434] on label "Select Media to Upload" at bounding box center [784, 426] width 125 height 27
click at [0, 0] on input "Select Media to Upload" at bounding box center [0, 0] width 0 height 0
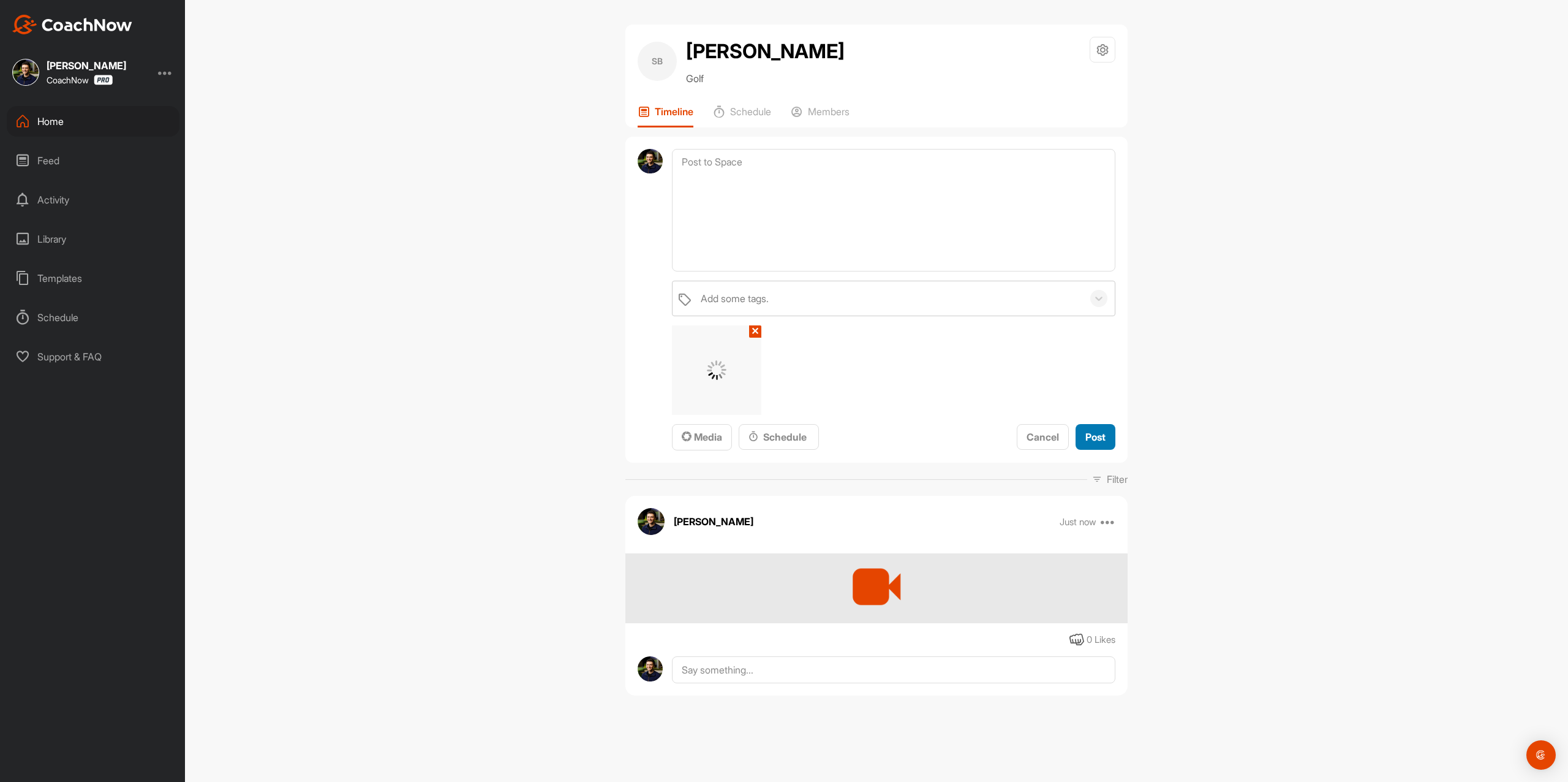
click at [1100, 442] on span "Post" at bounding box center [1095, 437] width 20 height 12
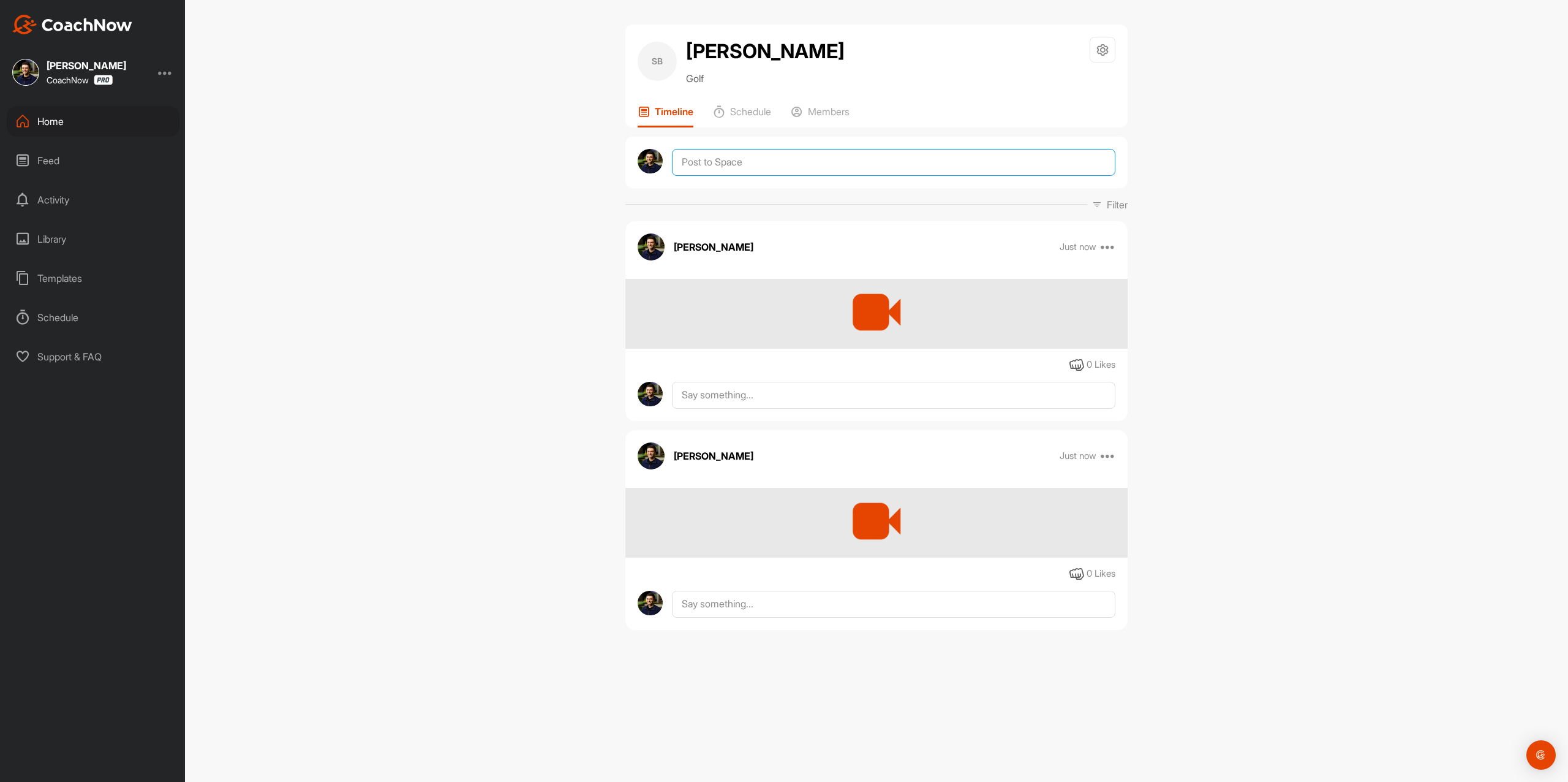
click at [765, 169] on textarea at bounding box center [893, 162] width 443 height 27
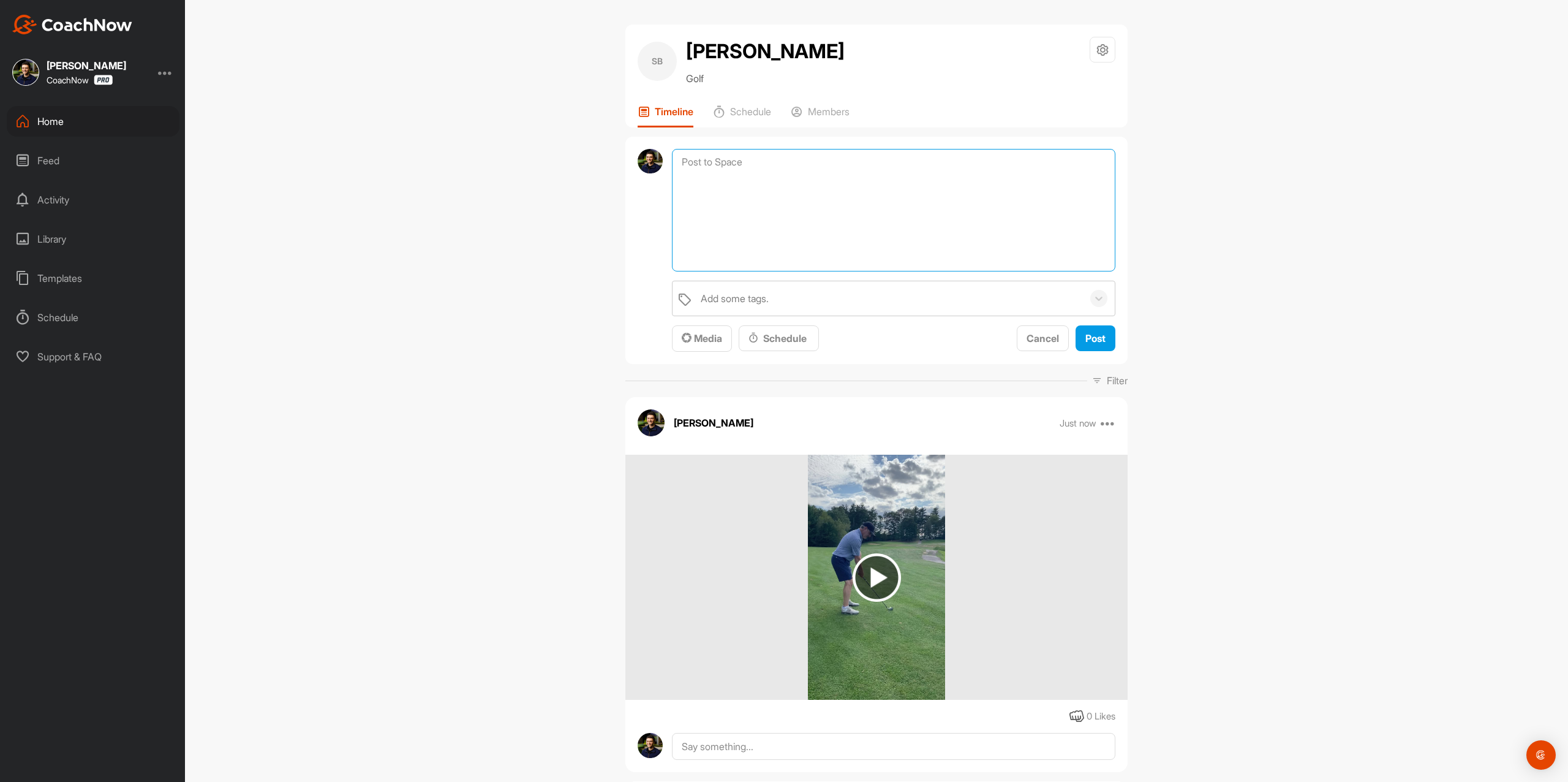
click at [802, 220] on textarea at bounding box center [893, 210] width 443 height 122
click at [728, 240] on textarea at bounding box center [893, 210] width 443 height 122
paste textarea "Thanks for sending in your video and signing up for a Full Assessment of your s…"
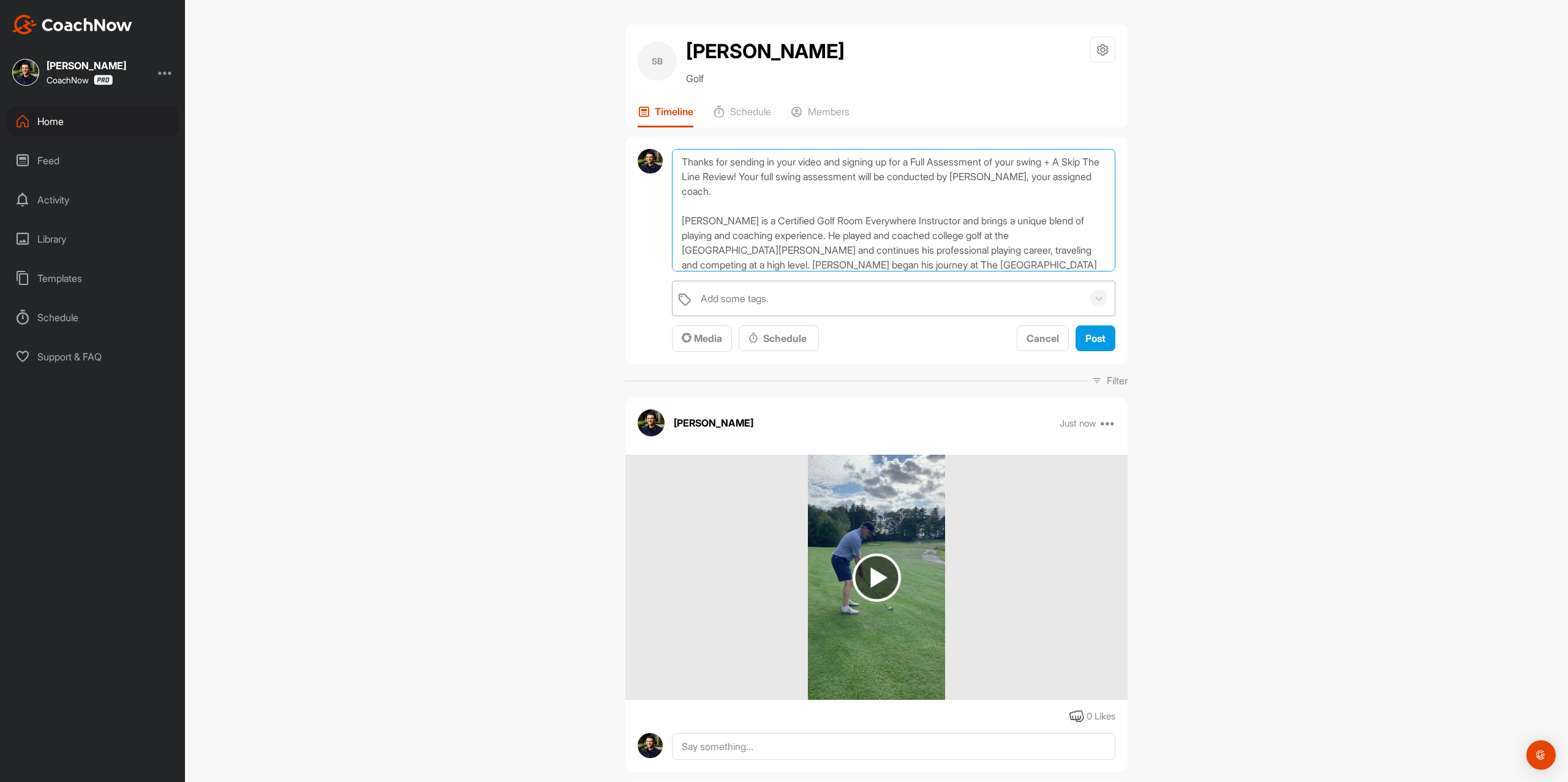
scroll to position [161, 0]
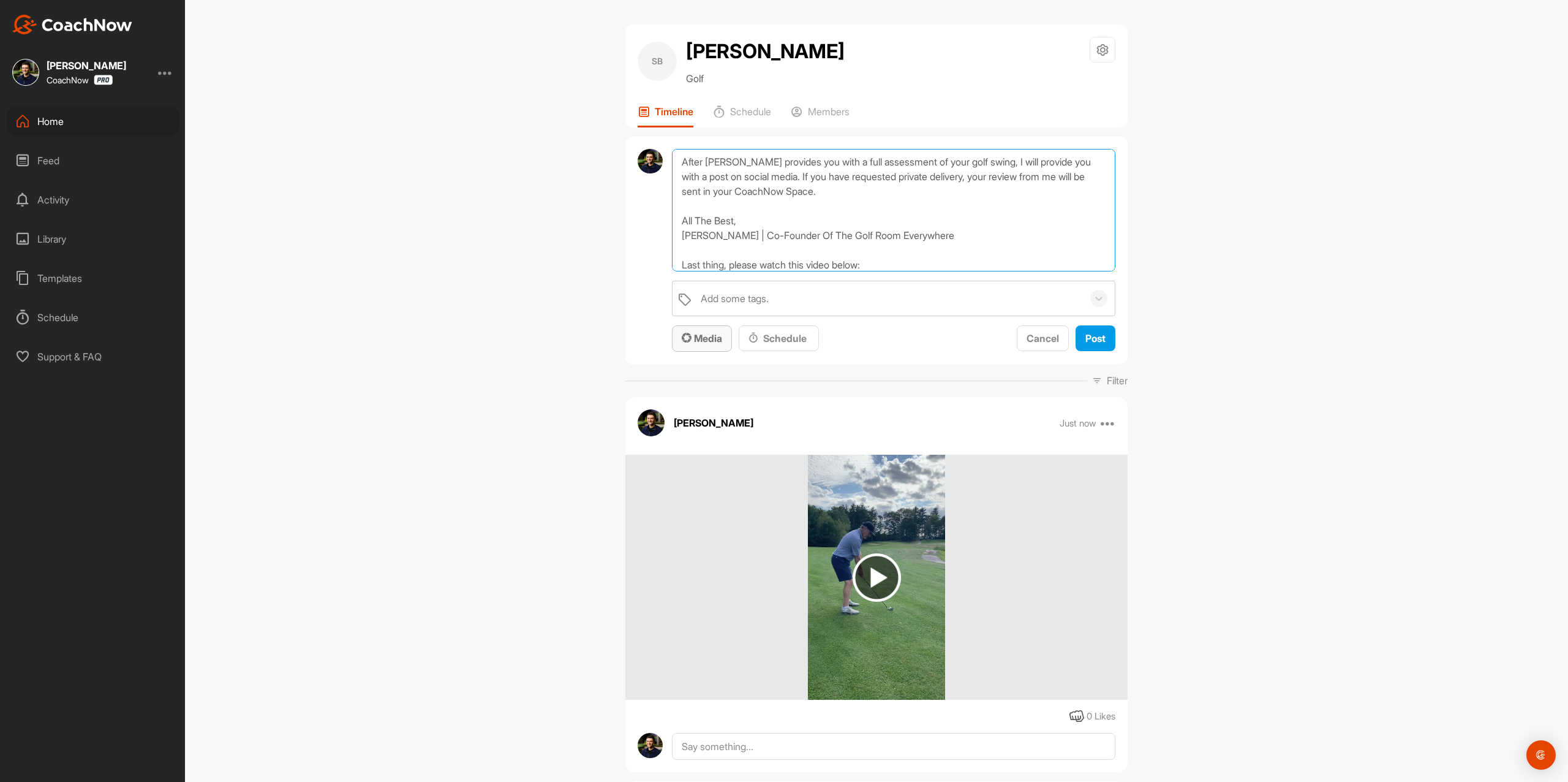
type textarea "Thanks for sending in your video and signing up for a Full Assessment of your s…"
click at [710, 344] on div "Media" at bounding box center [702, 338] width 41 height 14
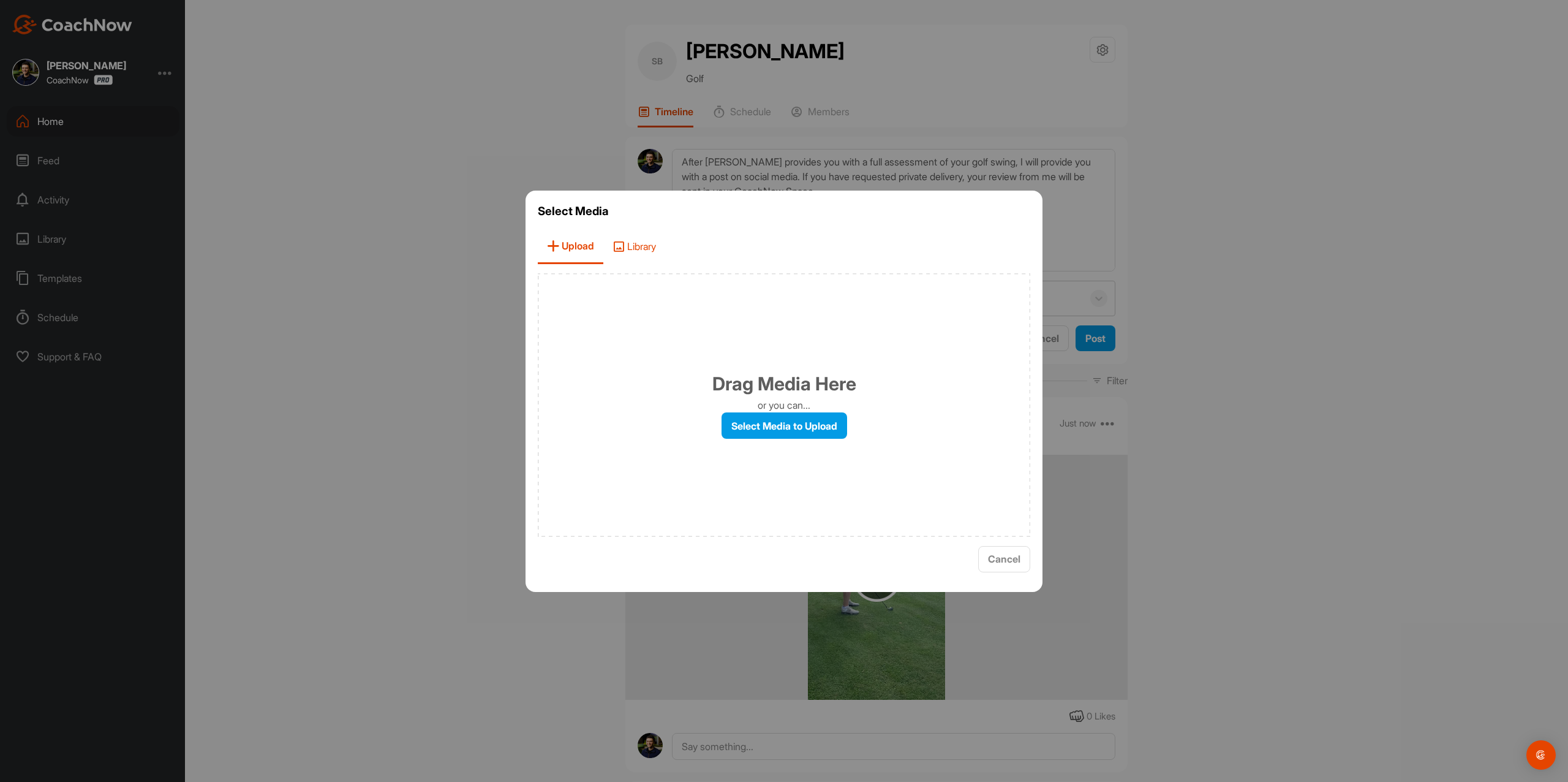
drag, startPoint x: 642, startPoint y: 270, endPoint x: 647, endPoint y: 258, distance: 13.0
click at [642, 270] on div "Select Media Upload Library Drag Media Here or you can... Select Media to Uploa…" at bounding box center [784, 391] width 517 height 401
click at [640, 255] on span "Library" at bounding box center [634, 246] width 62 height 35
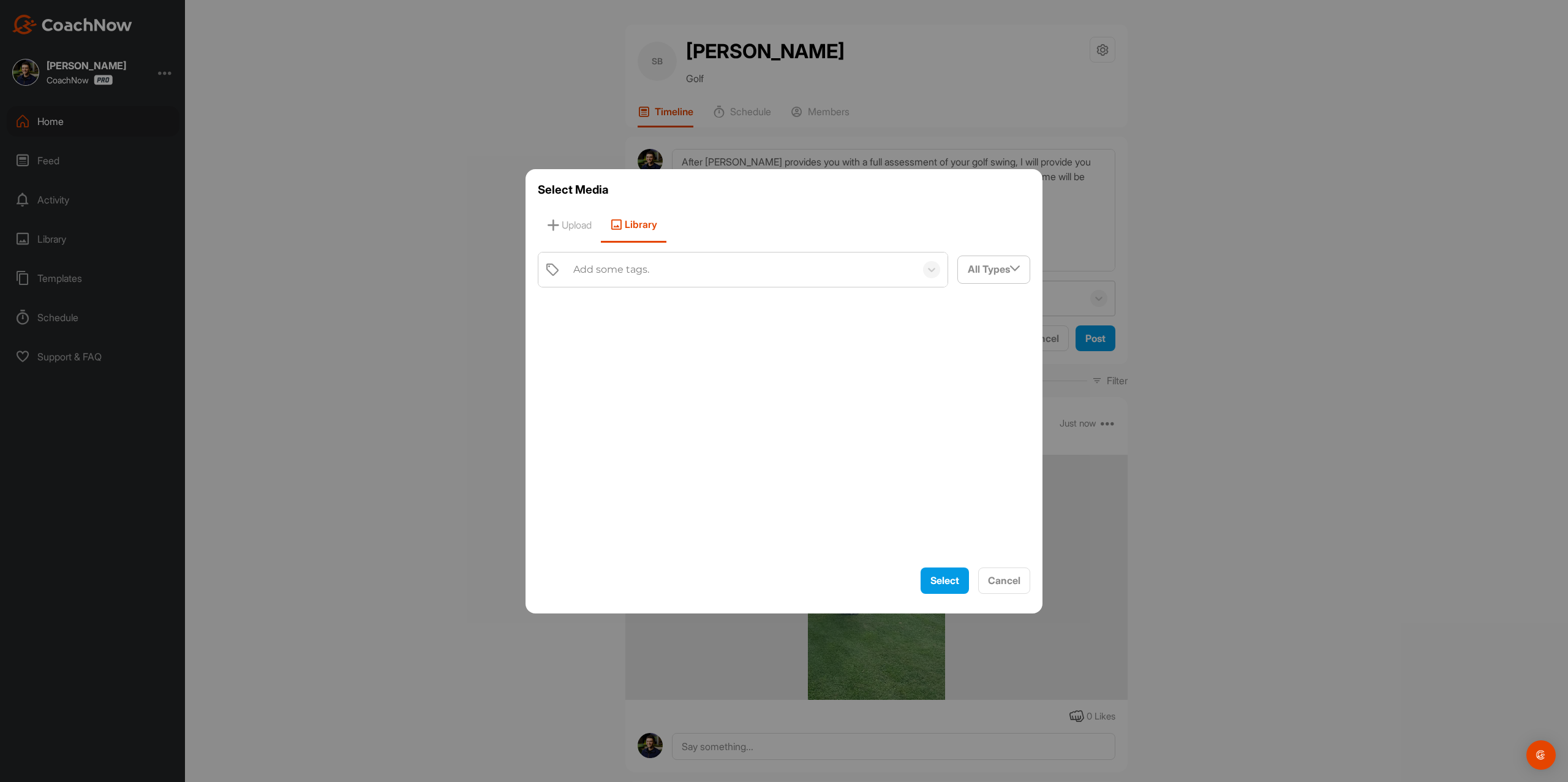
click at [626, 287] on div "Add some tags." at bounding box center [743, 269] width 411 height 35
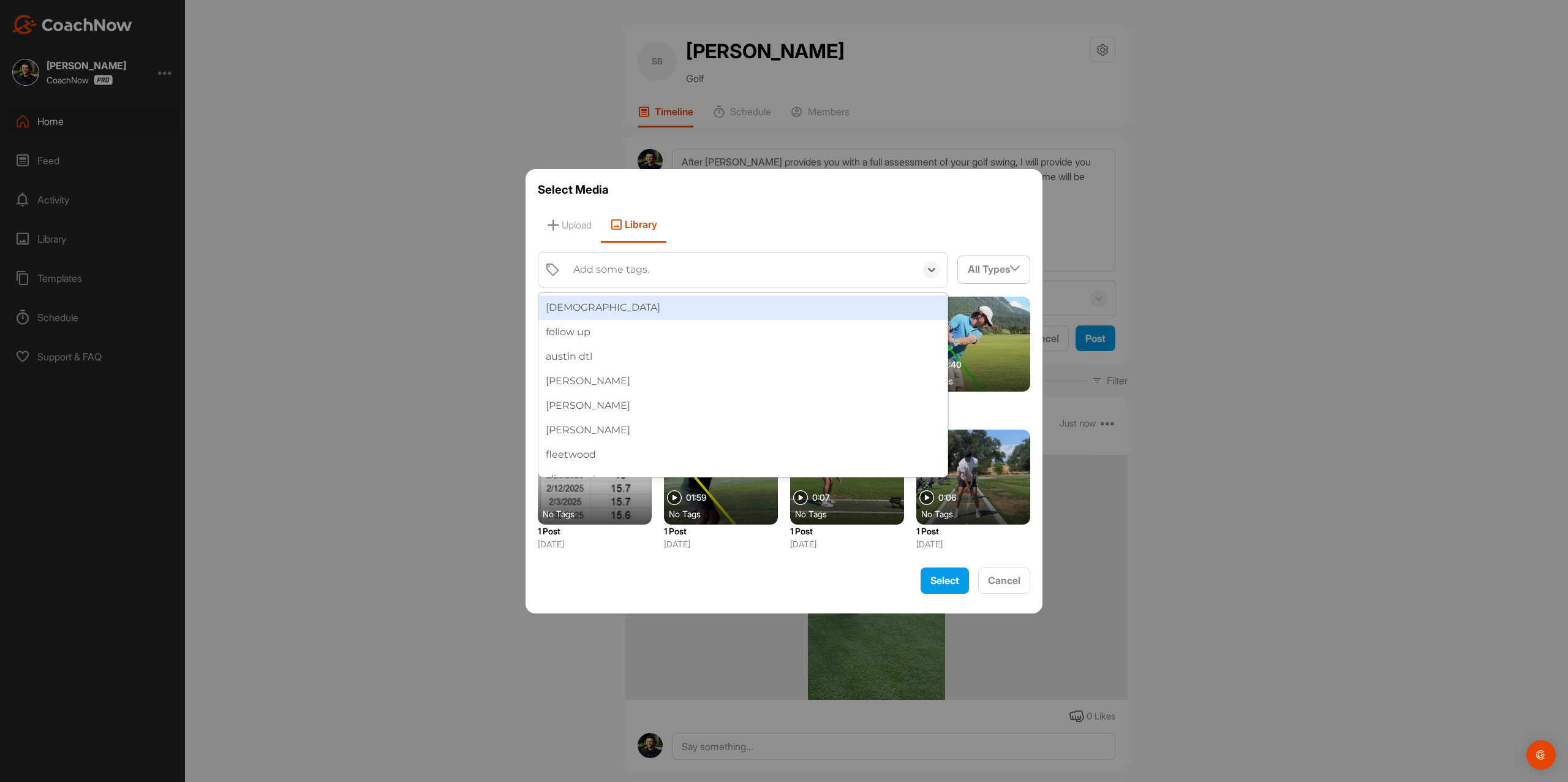
click at [625, 307] on div "prea" at bounding box center [743, 307] width 409 height 25
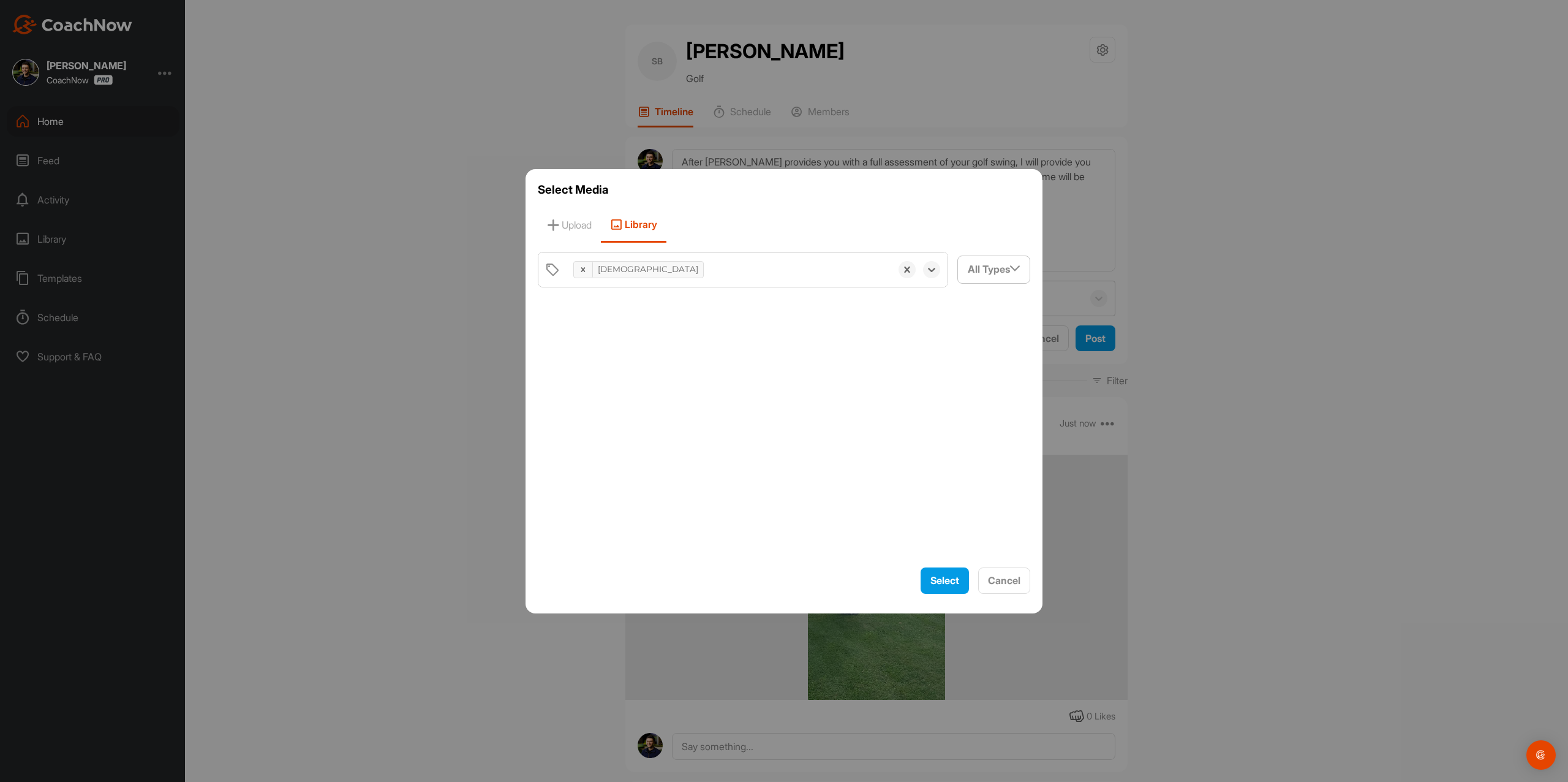
click at [594, 316] on div at bounding box center [784, 428] width 492 height 262
click at [596, 322] on div at bounding box center [595, 344] width 114 height 95
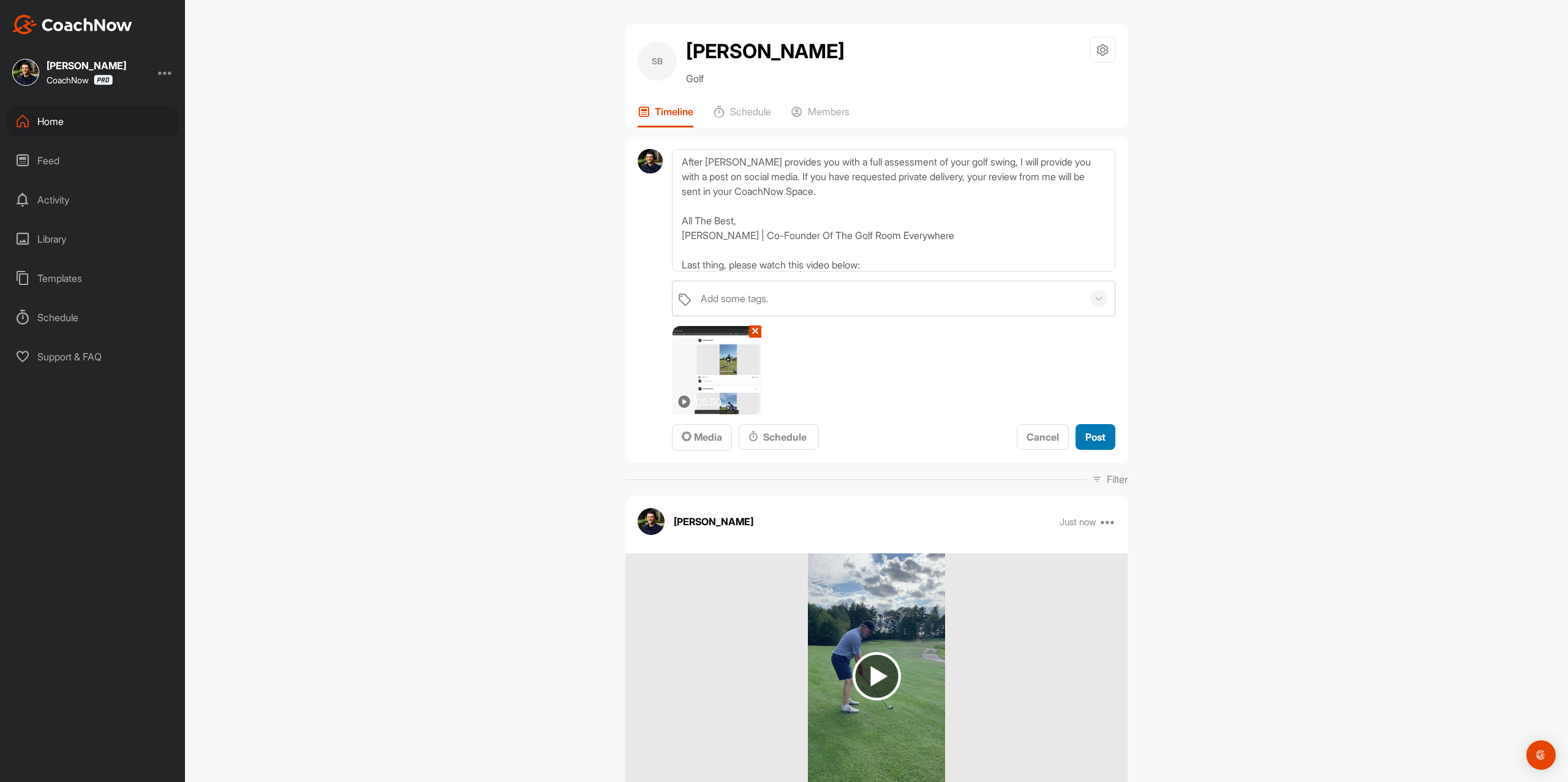
click at [1094, 441] on div "Post" at bounding box center [1095, 437] width 20 height 14
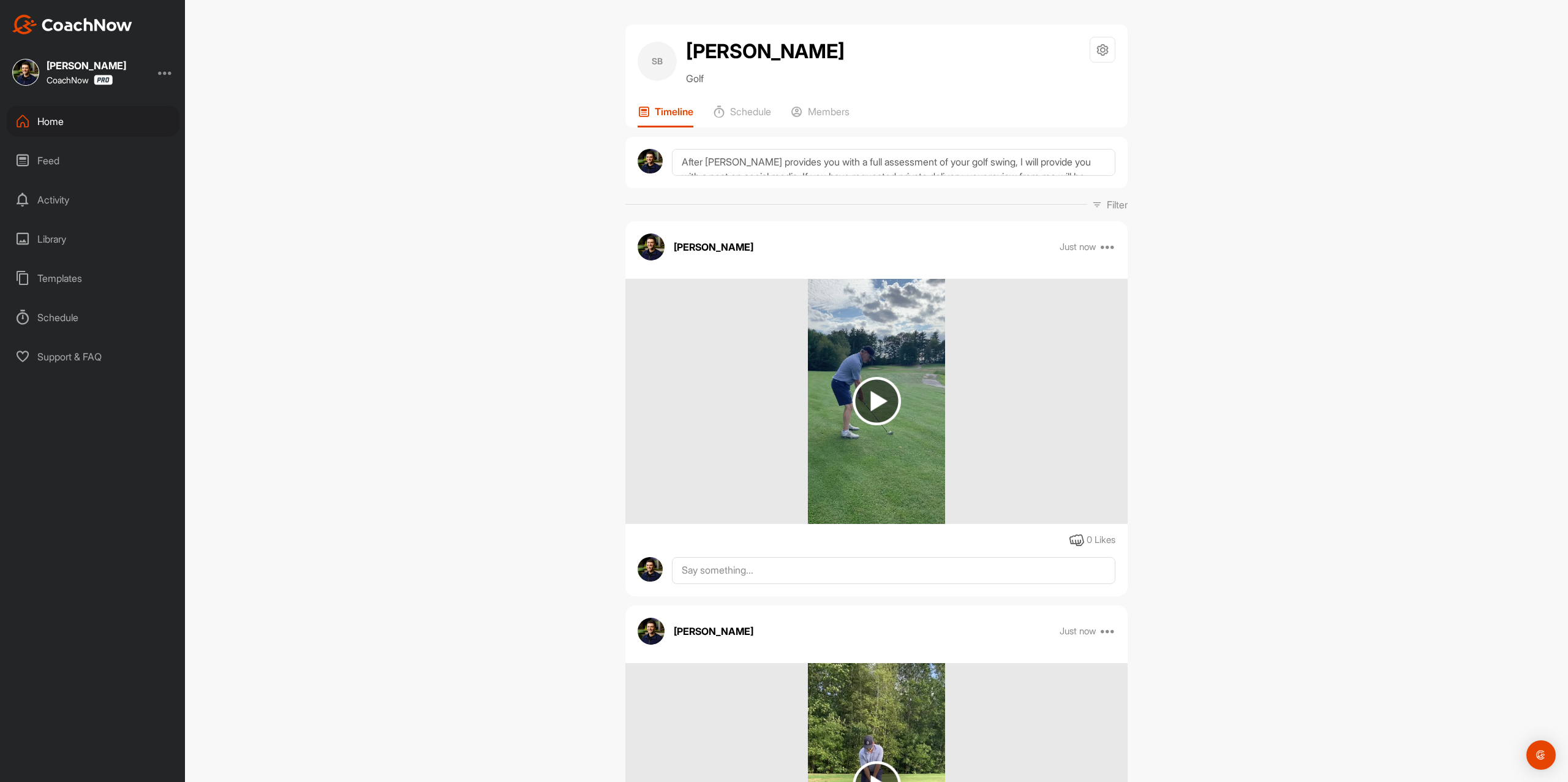
scroll to position [0, 0]
click at [836, 119] on div "Members" at bounding box center [821, 116] width 59 height 22
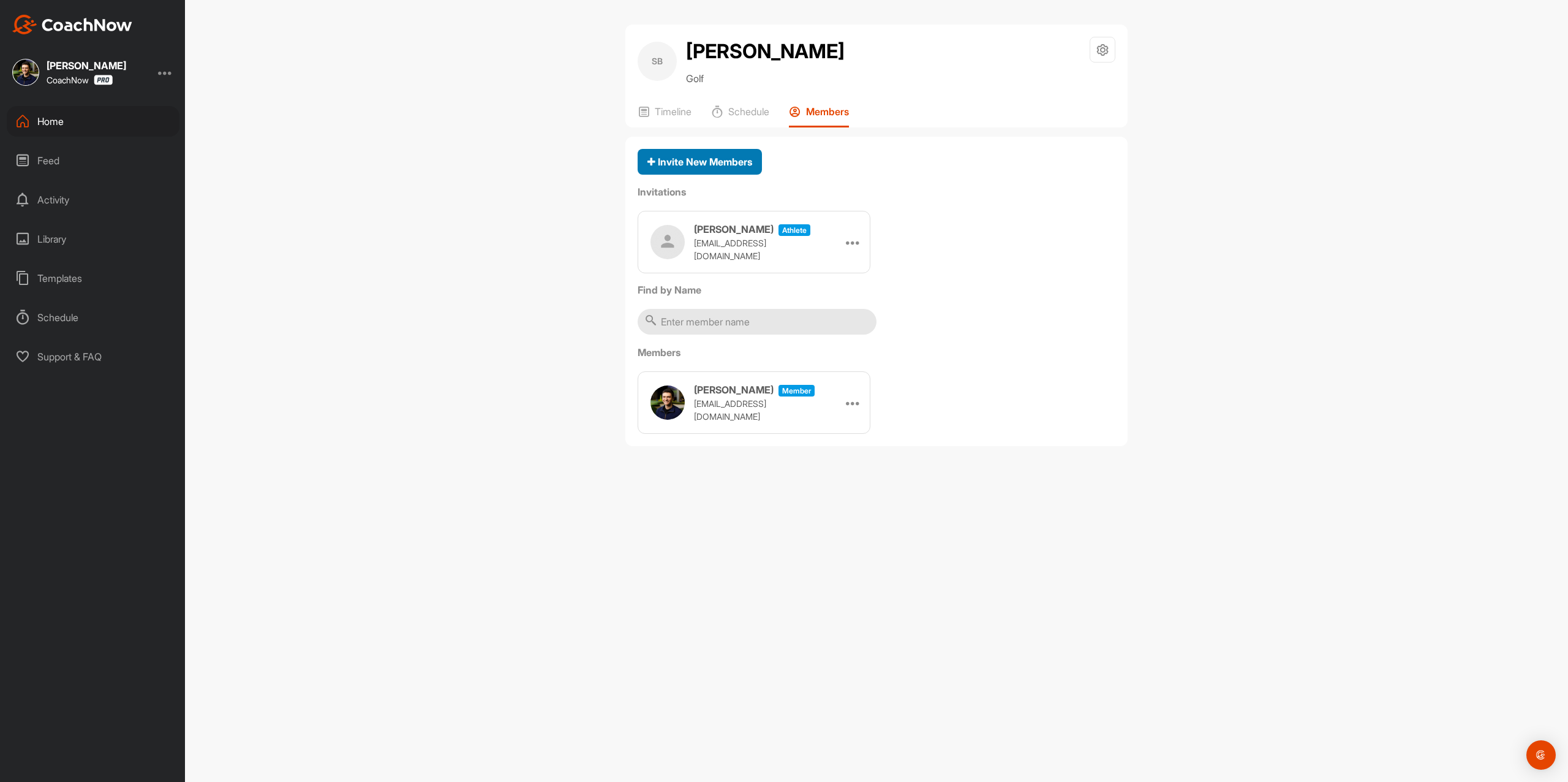
click at [730, 159] on span "Invite New Members" at bounding box center [700, 161] width 104 height 12
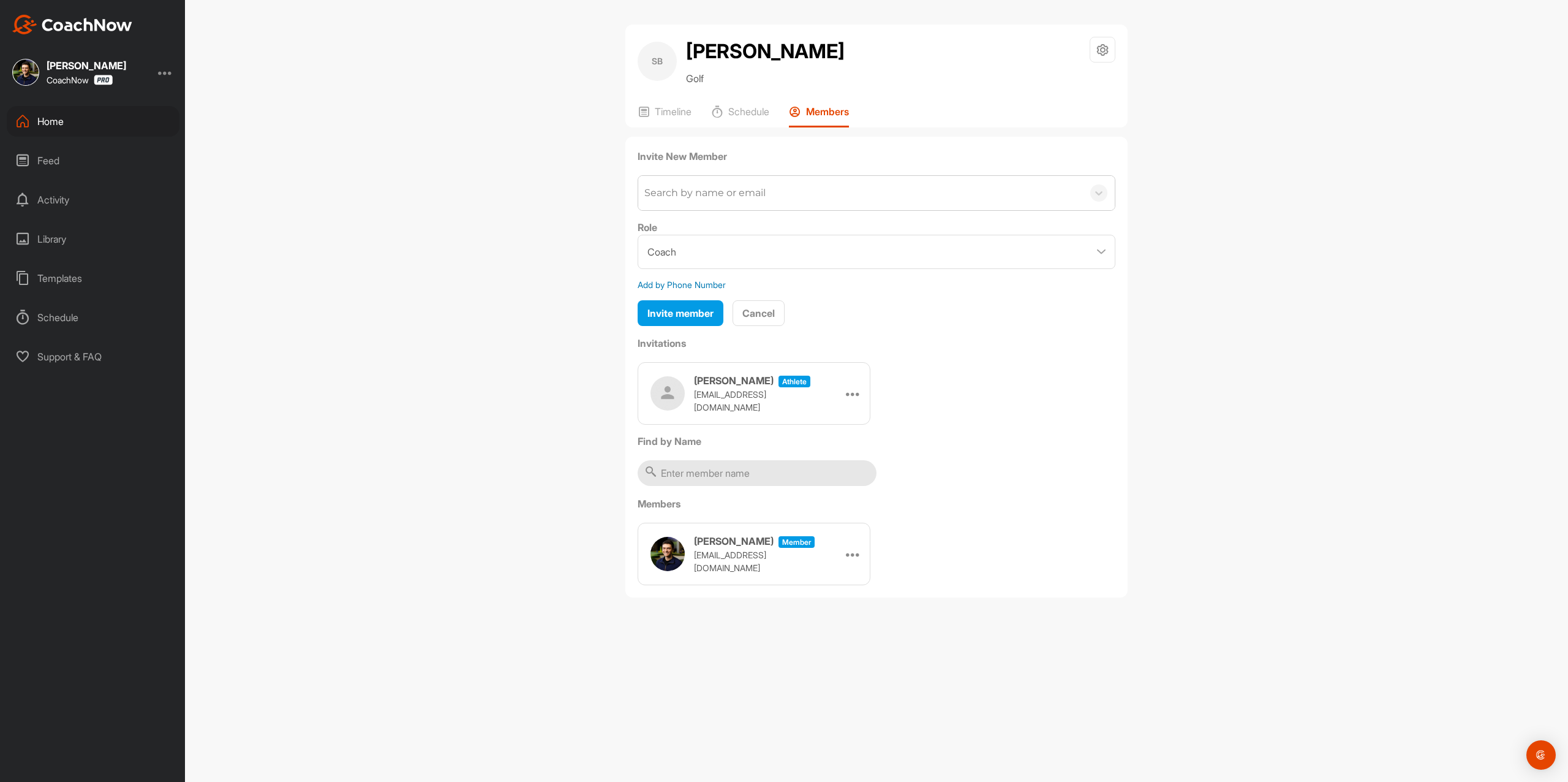
click at [730, 186] on div "Search by name or email" at bounding box center [705, 193] width 121 height 14
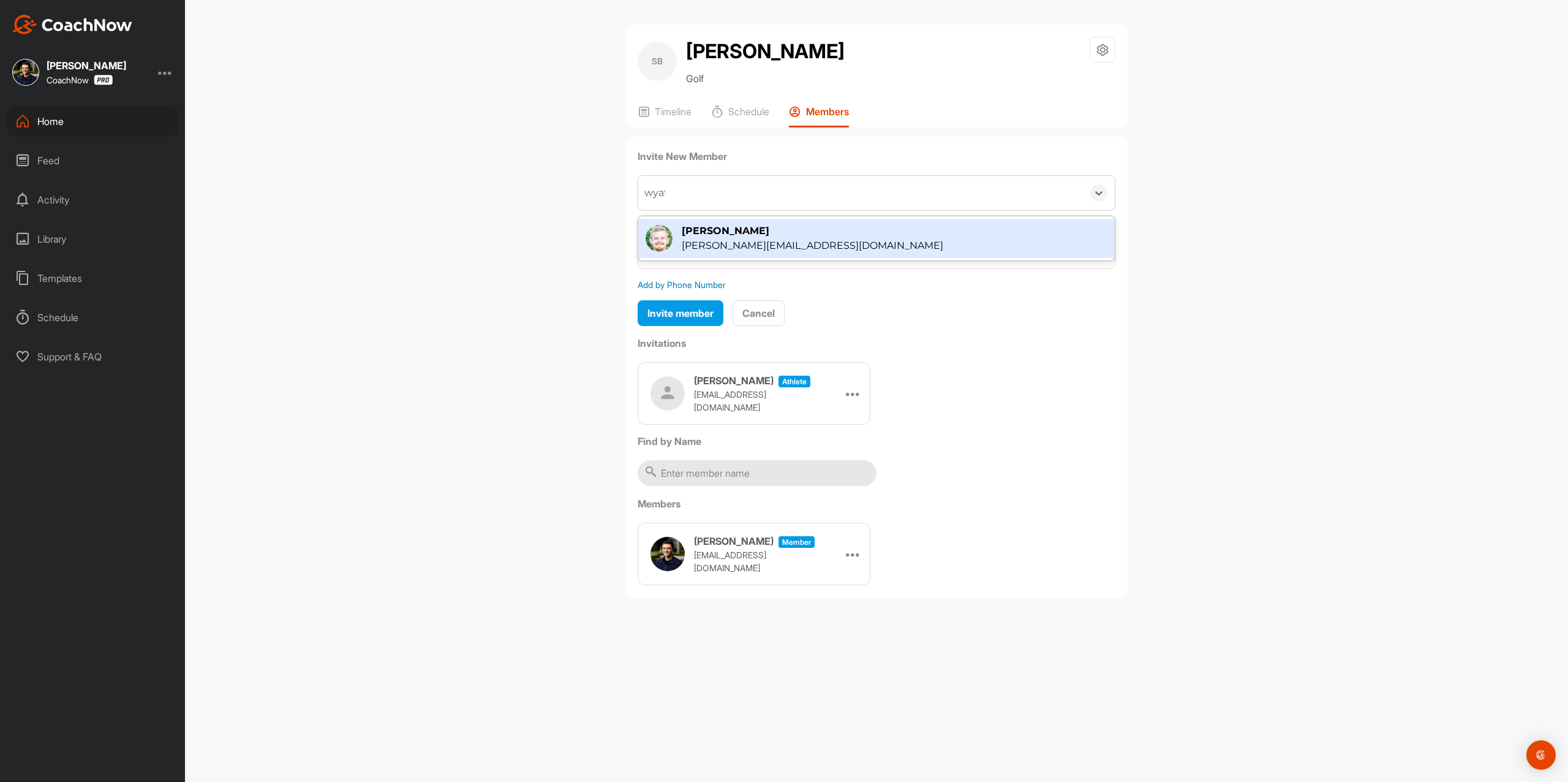
type input "wyatt"
click at [747, 235] on div "[PERSON_NAME]" at bounding box center [813, 231] width 262 height 14
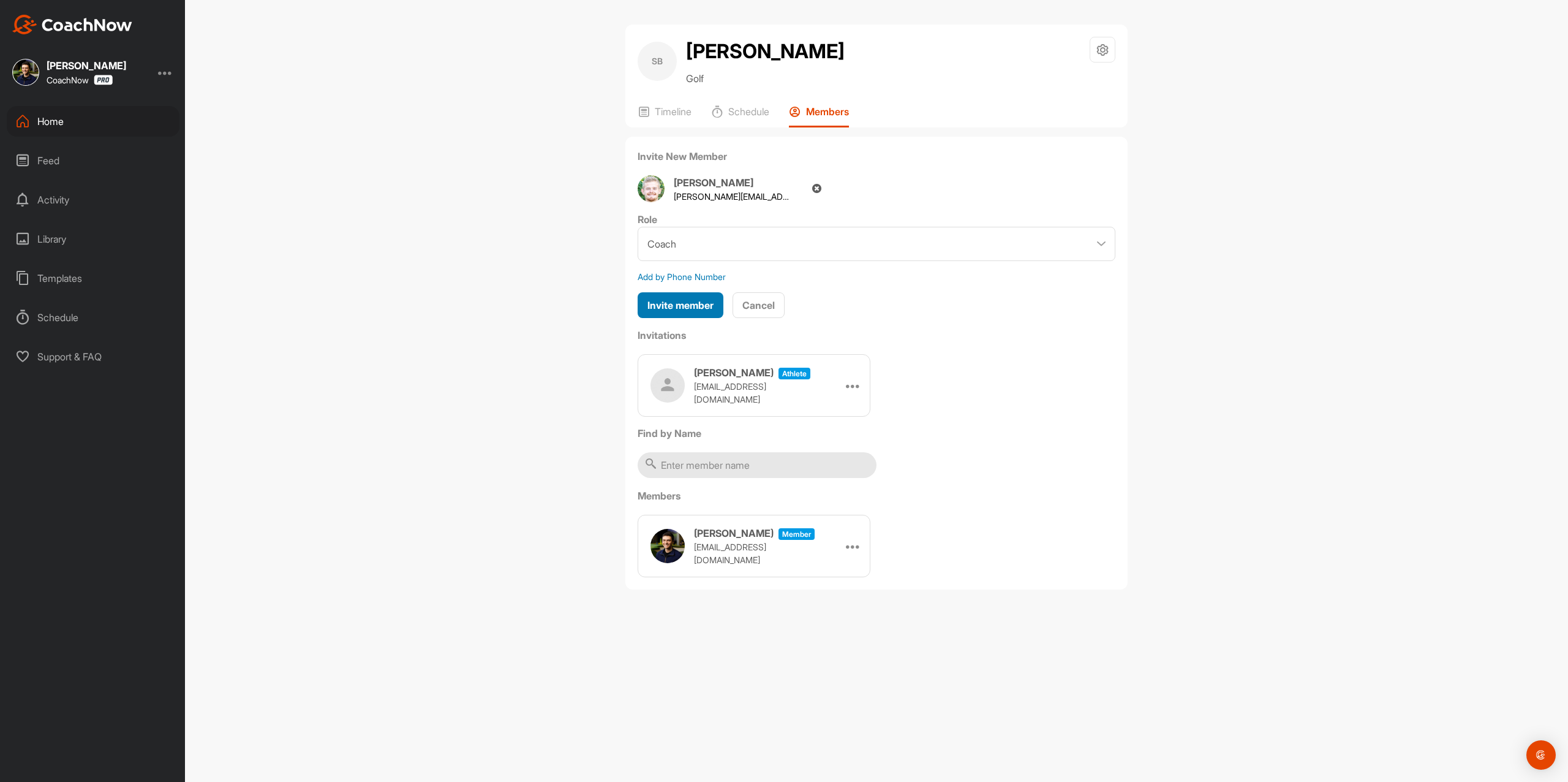
click at [701, 302] on span "Invite member" at bounding box center [681, 305] width 66 height 12
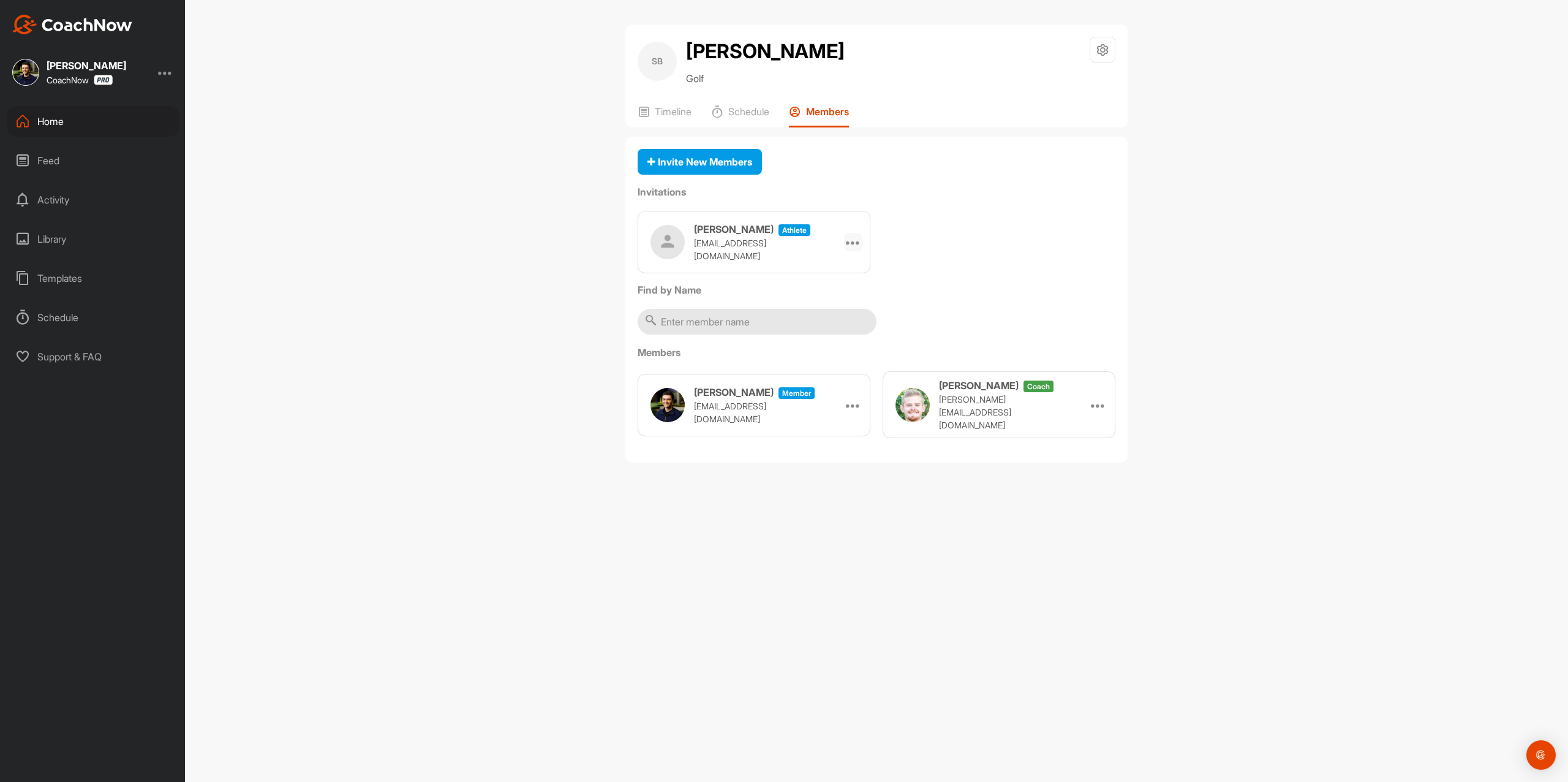
click at [854, 247] on icon at bounding box center [853, 241] width 14 height 14
click at [839, 349] on li "Copy Link" at bounding box center [829, 353] width 65 height 39
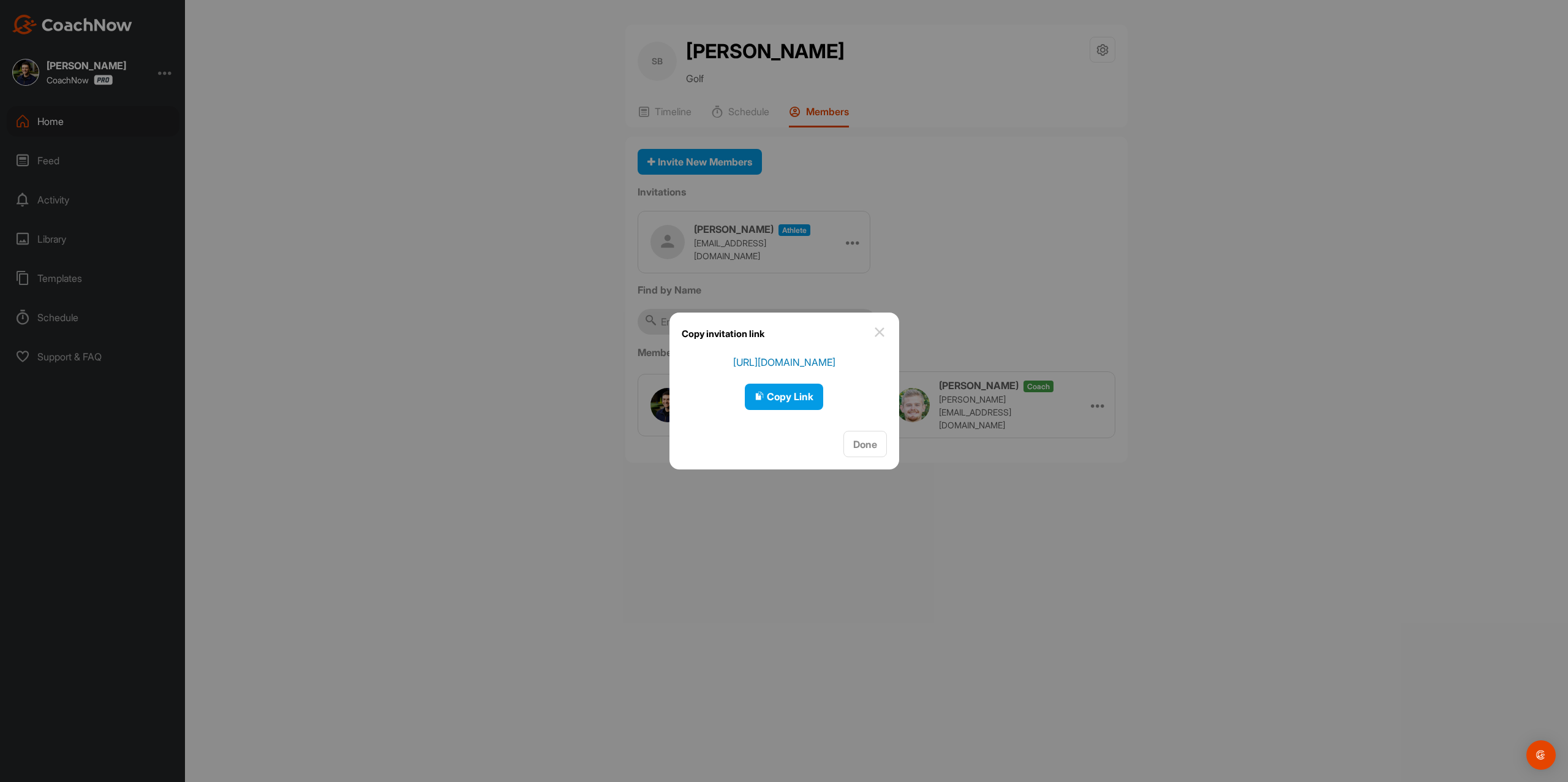
click at [797, 353] on div "Copy invitation link" at bounding box center [784, 333] width 230 height 43
click at [802, 393] on span "Copy Link" at bounding box center [784, 396] width 59 height 12
click at [529, 525] on div at bounding box center [784, 391] width 1568 height 782
